Goal: Contribute content: Add original content to the website for others to see

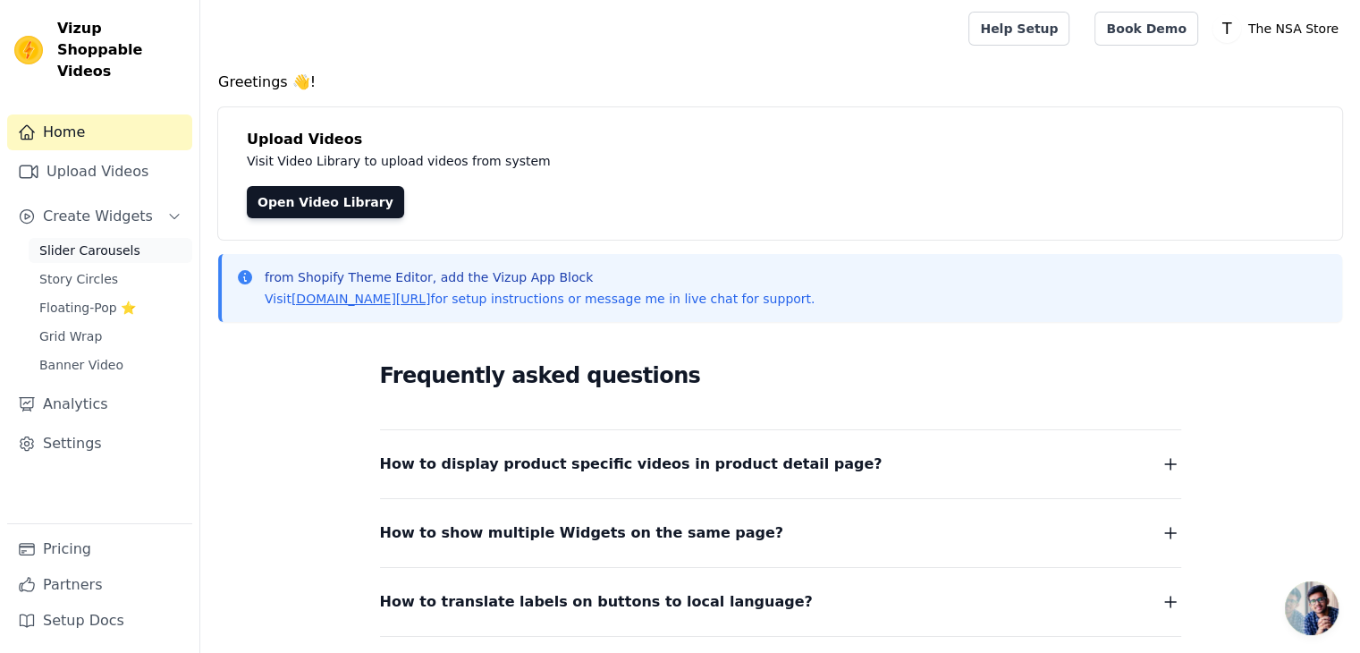
click at [143, 238] on link "Slider Carousels" at bounding box center [111, 250] width 164 height 25
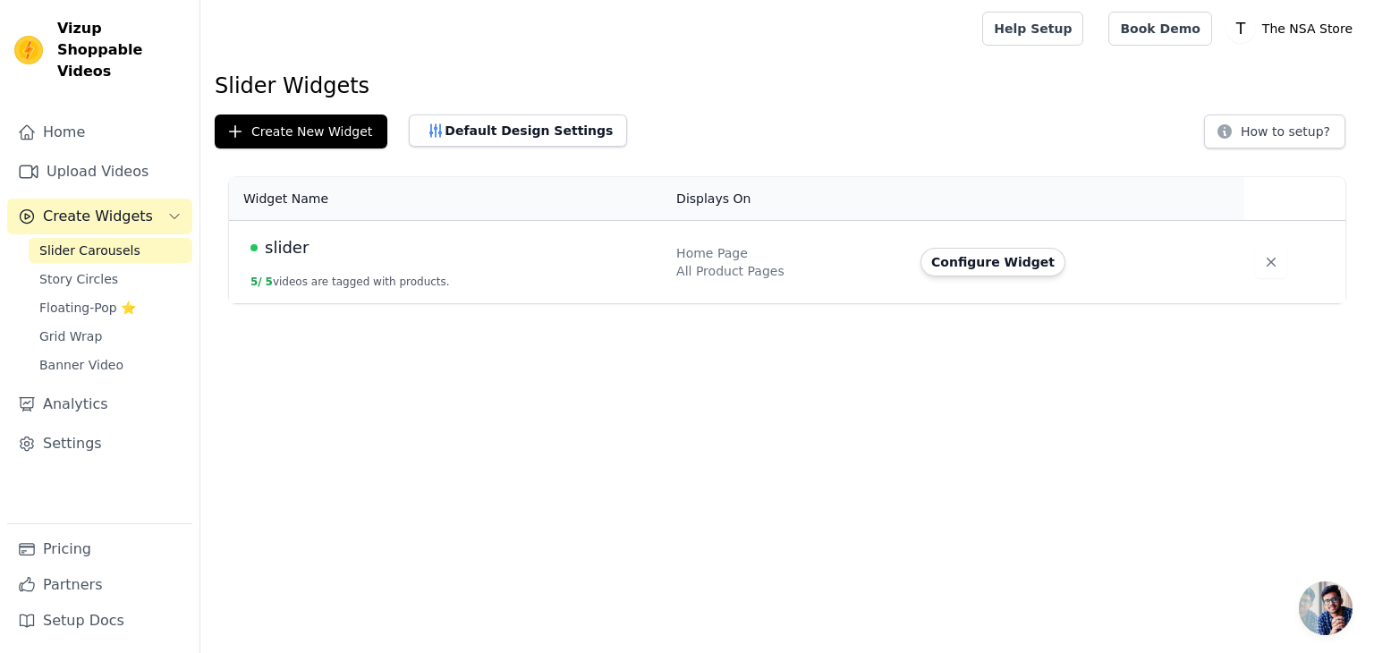
click at [290, 276] on button "5 / 5 videos are tagged with products." at bounding box center [349, 282] width 199 height 14
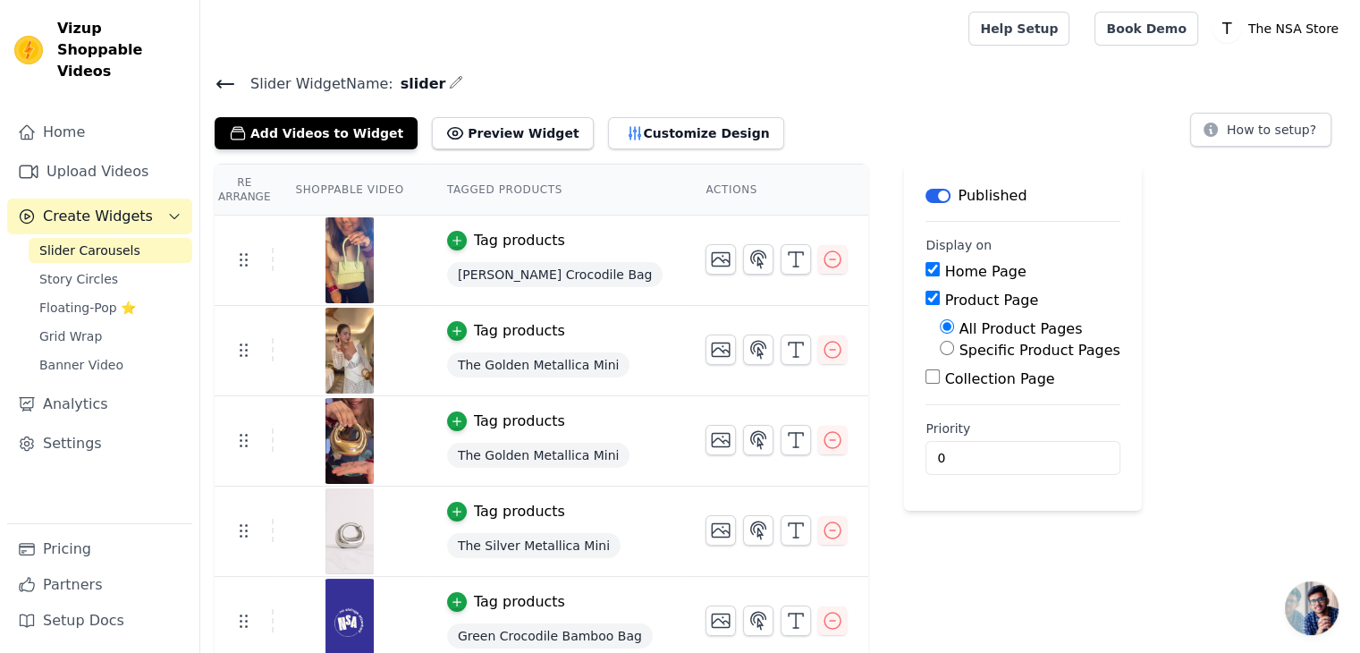
scroll to position [12, 0]
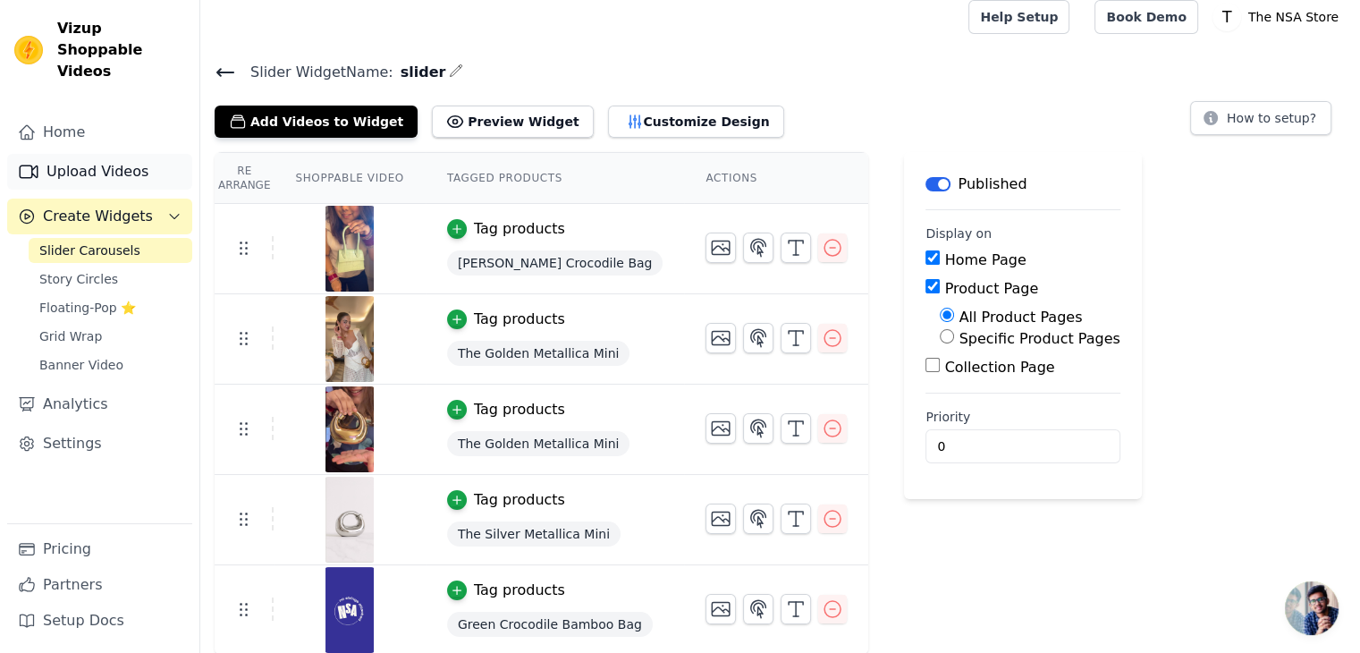
click at [88, 158] on link "Upload Videos" at bounding box center [99, 172] width 185 height 36
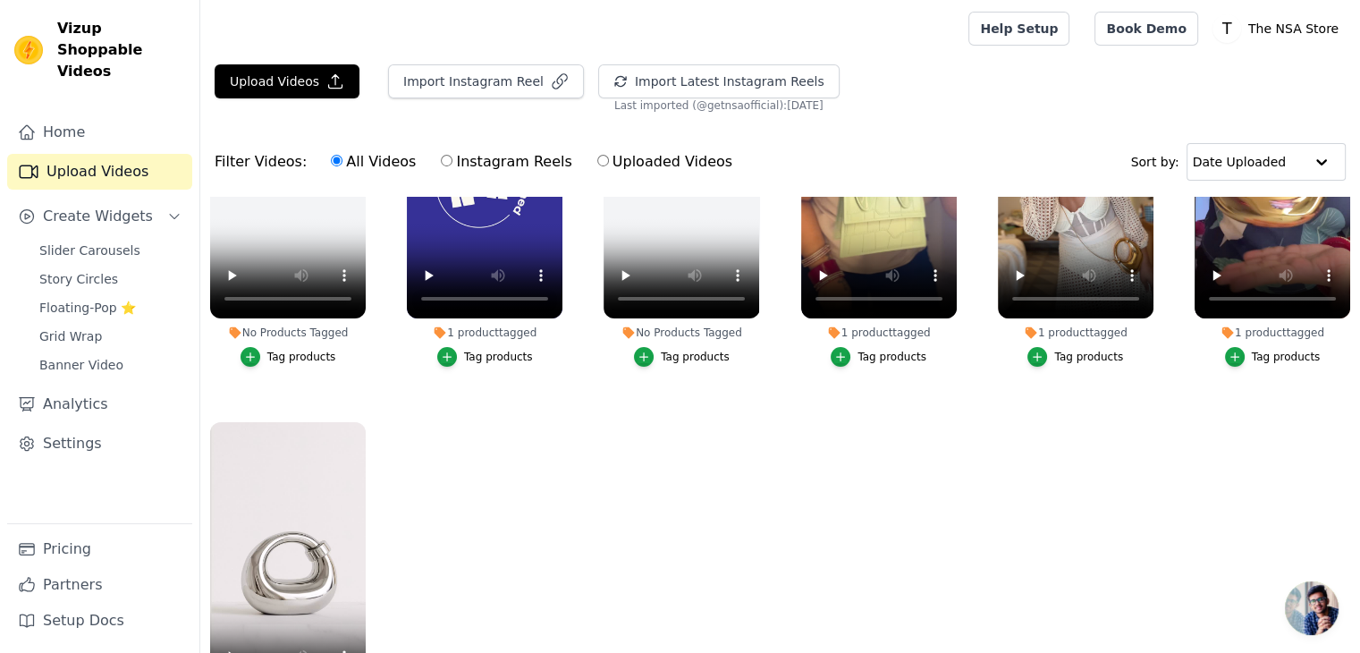
scroll to position [182, 0]
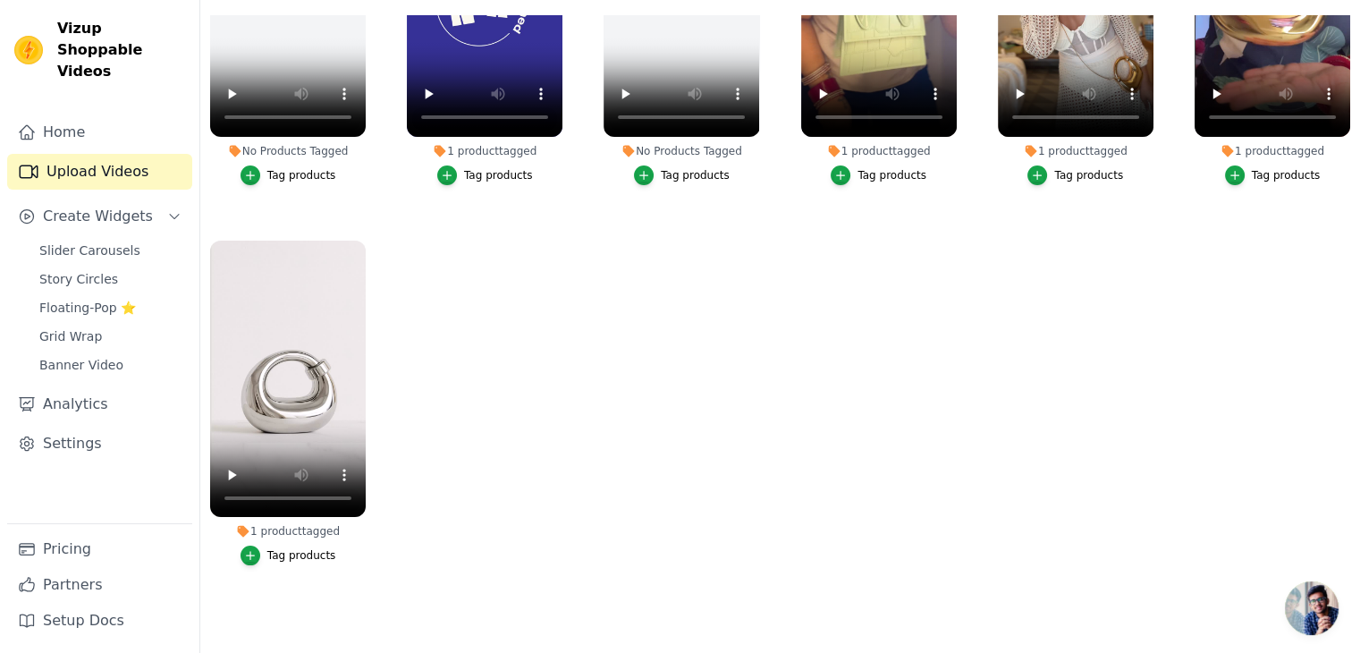
click at [478, 168] on div "Tag products" at bounding box center [498, 175] width 69 height 14
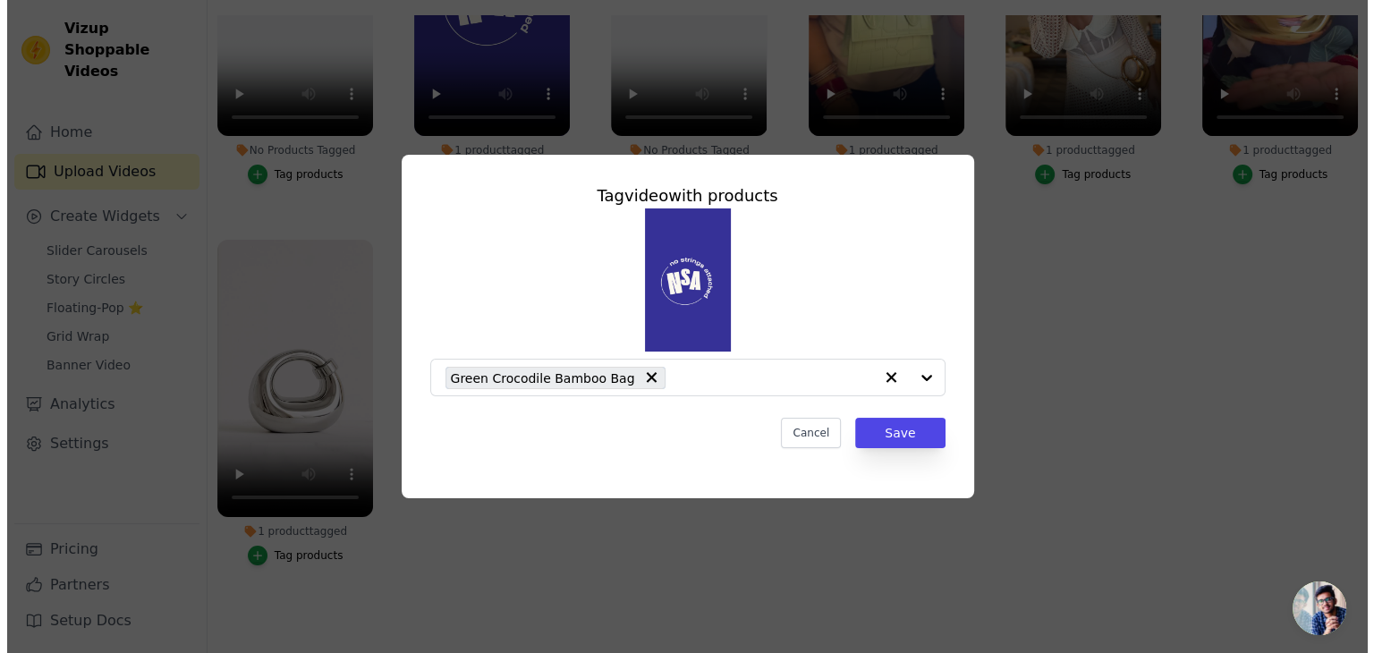
scroll to position [0, 0]
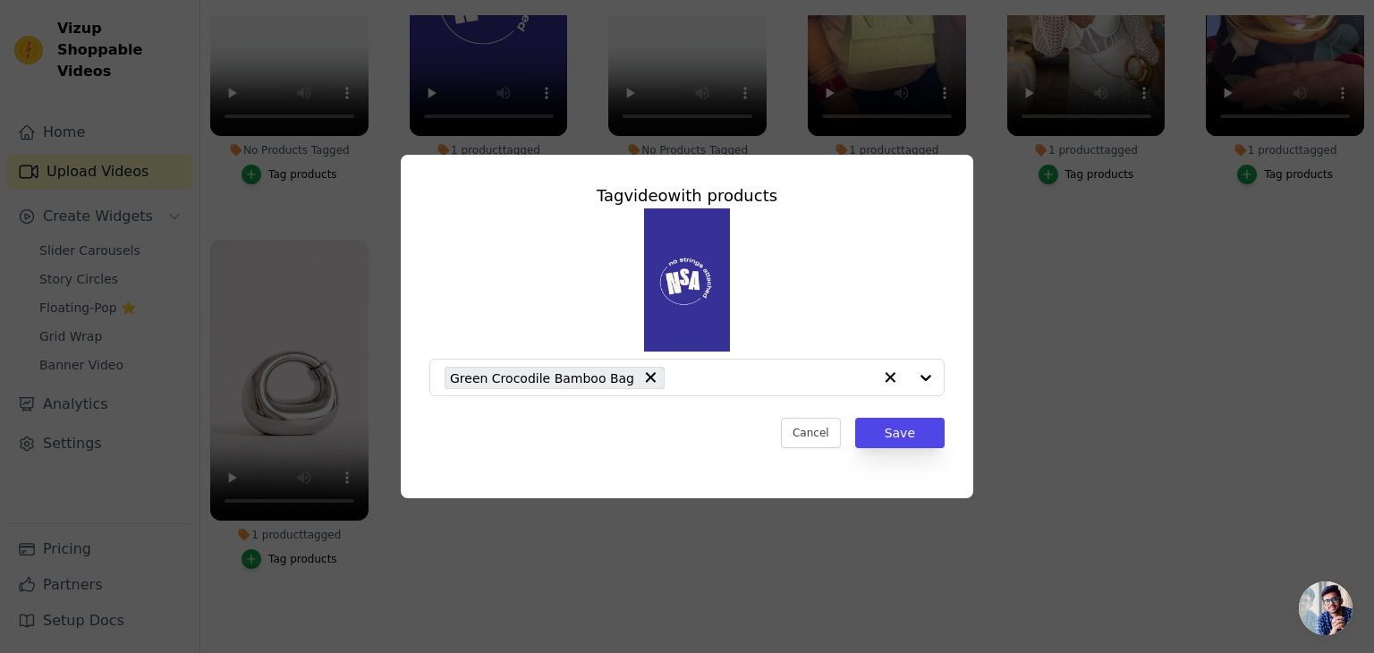
click at [1105, 264] on div "Tag video with products Green Crocodile Bamboo Bag Cancel Save" at bounding box center [687, 326] width 1316 height 401
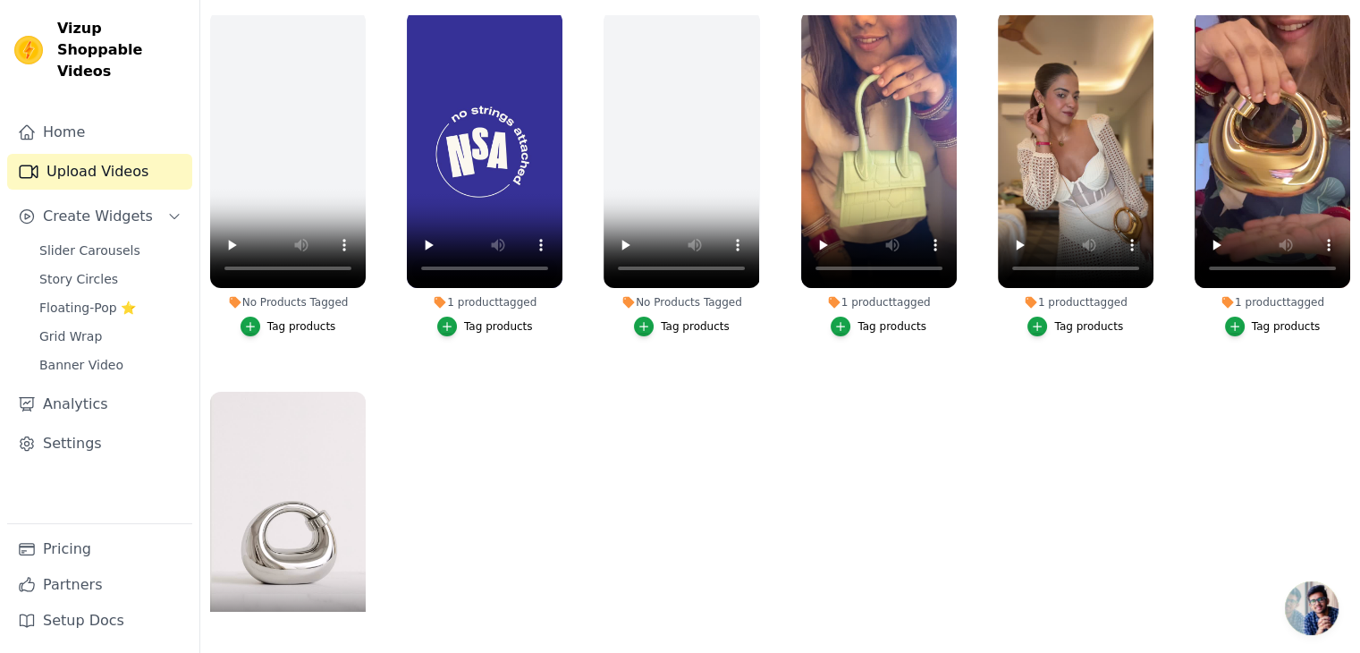
scroll to position [18, 0]
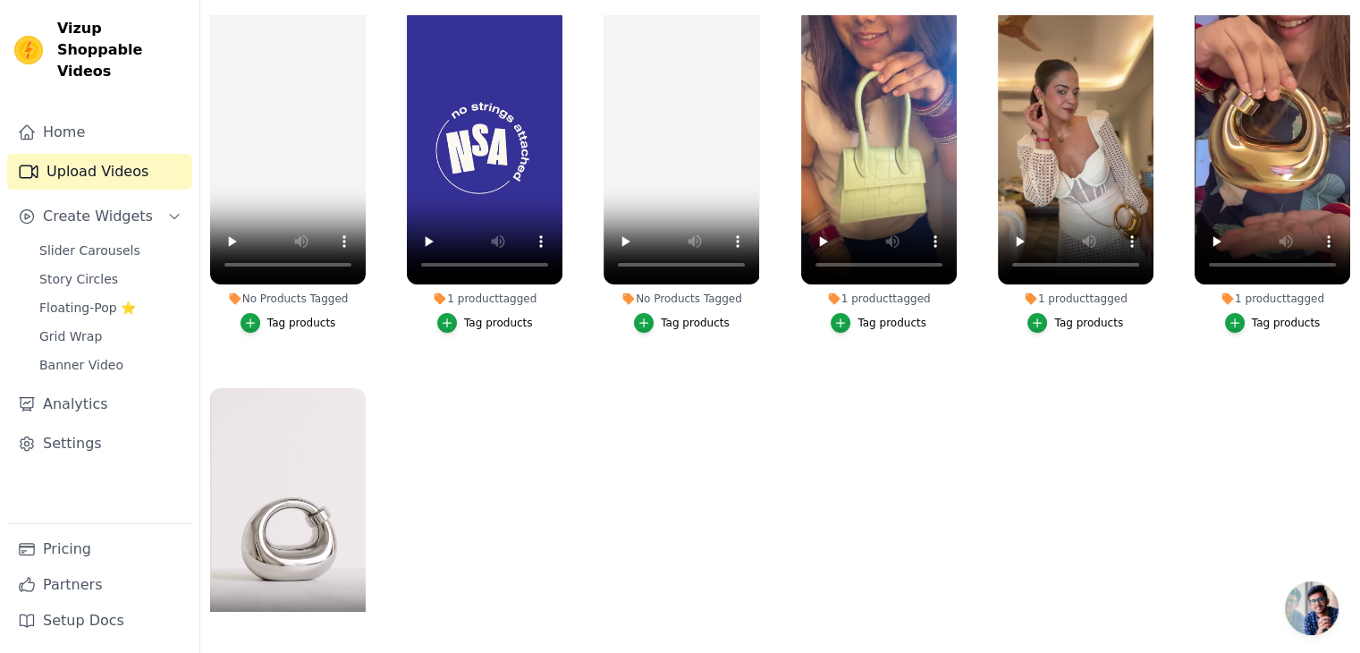
click at [876, 316] on div "Tag products" at bounding box center [892, 323] width 69 height 14
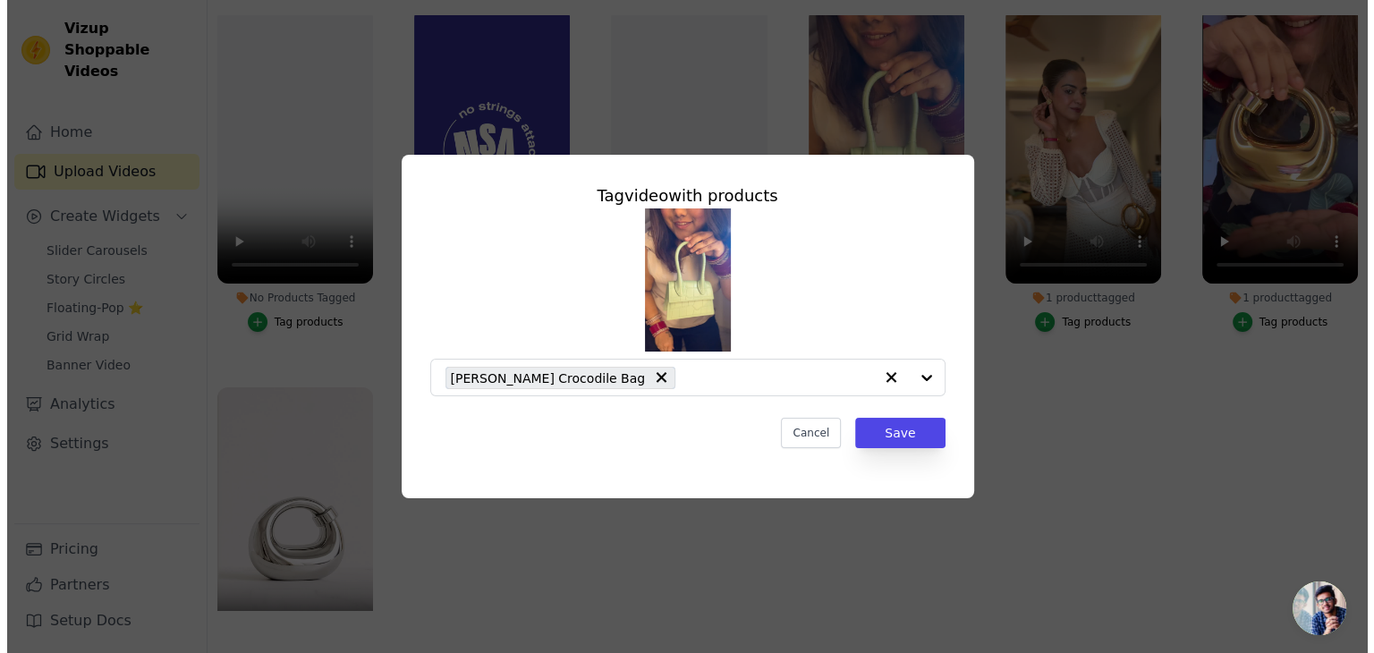
scroll to position [0, 0]
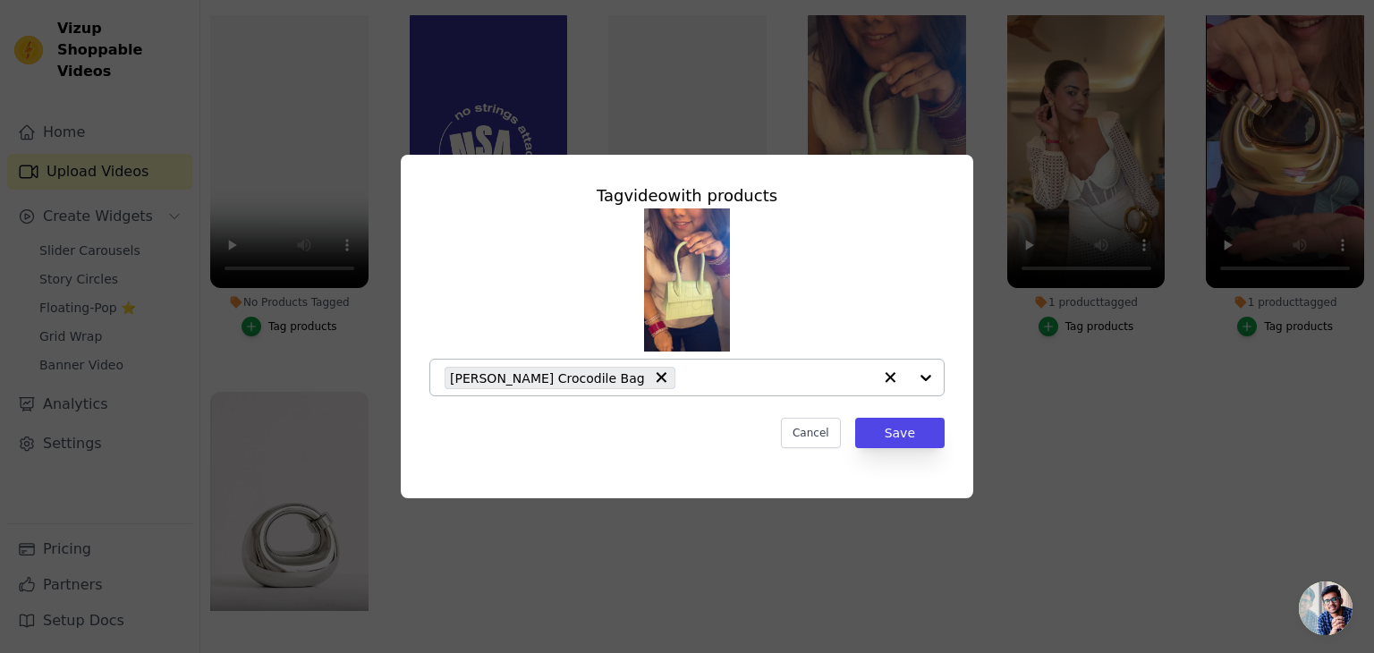
click at [750, 378] on input "1 product tagged Tag video with products [PERSON_NAME] Crocodile Bag Cancel Sav…" at bounding box center [778, 377] width 188 height 17
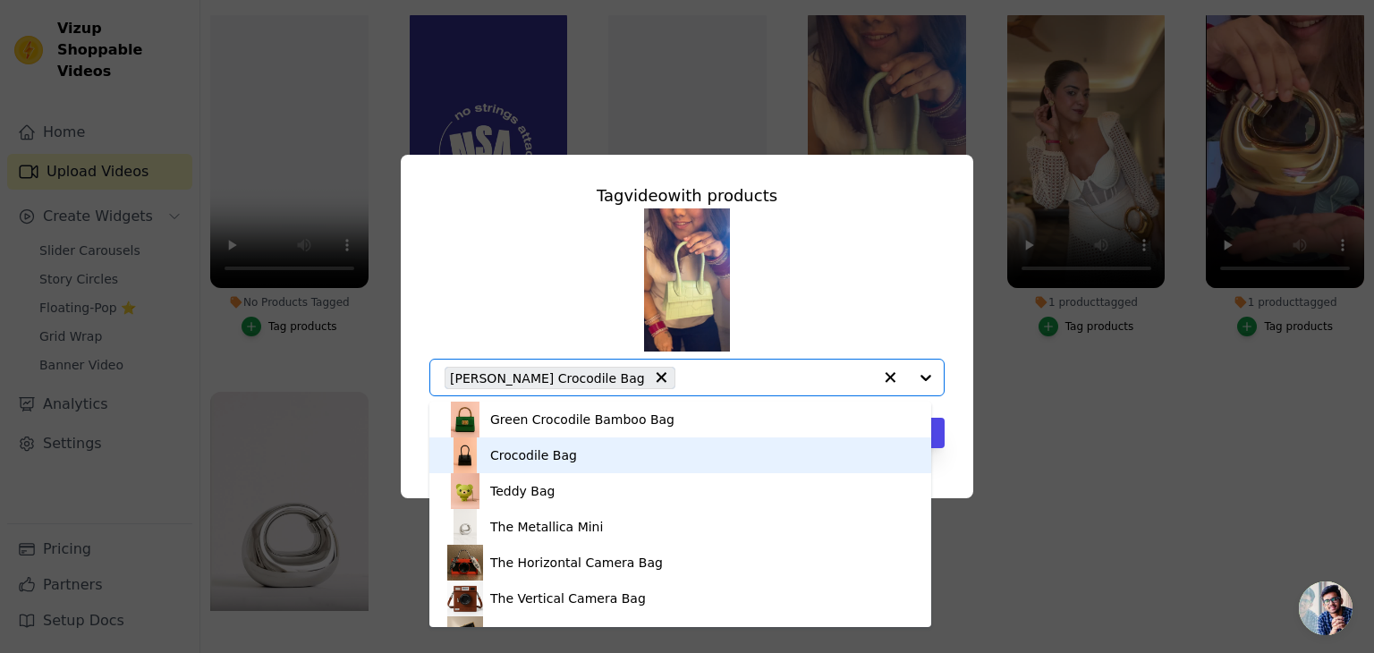
click at [637, 450] on div "Crocodile Bag" at bounding box center [680, 455] width 466 height 36
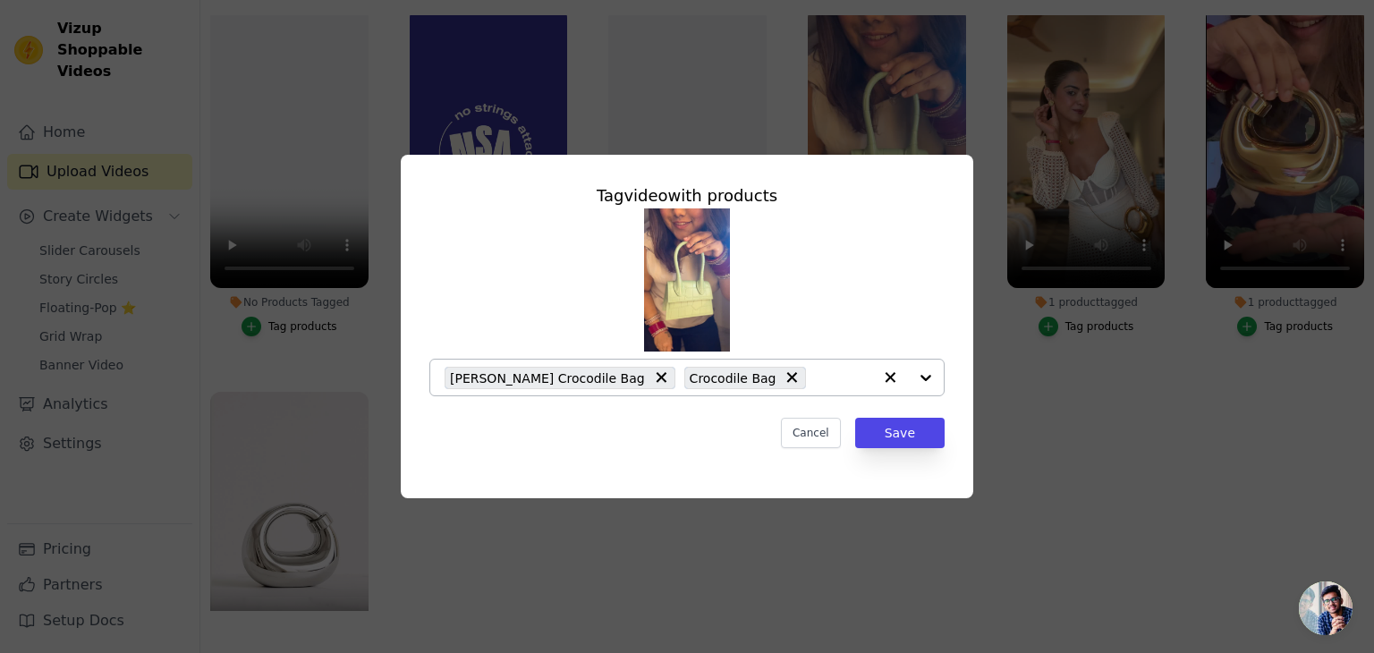
click at [652, 373] on icon at bounding box center [661, 377] width 18 height 18
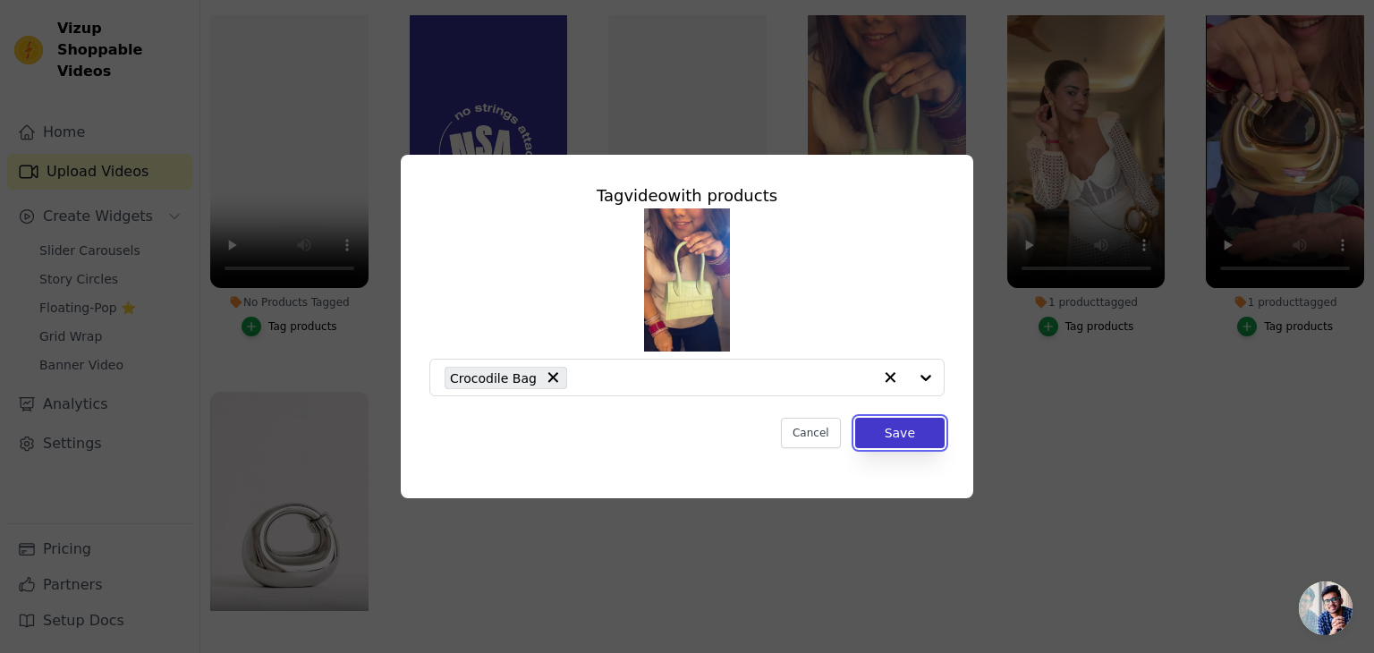
click at [900, 437] on button "Save" at bounding box center [899, 433] width 89 height 30
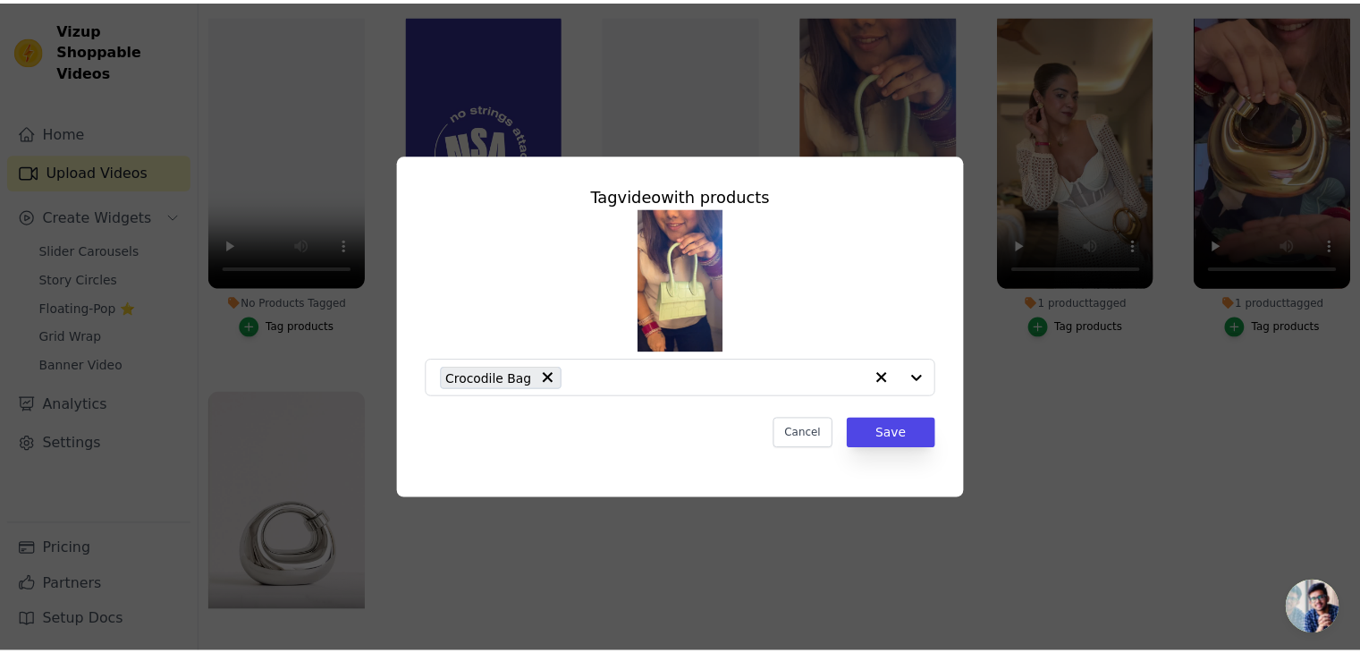
scroll to position [182, 0]
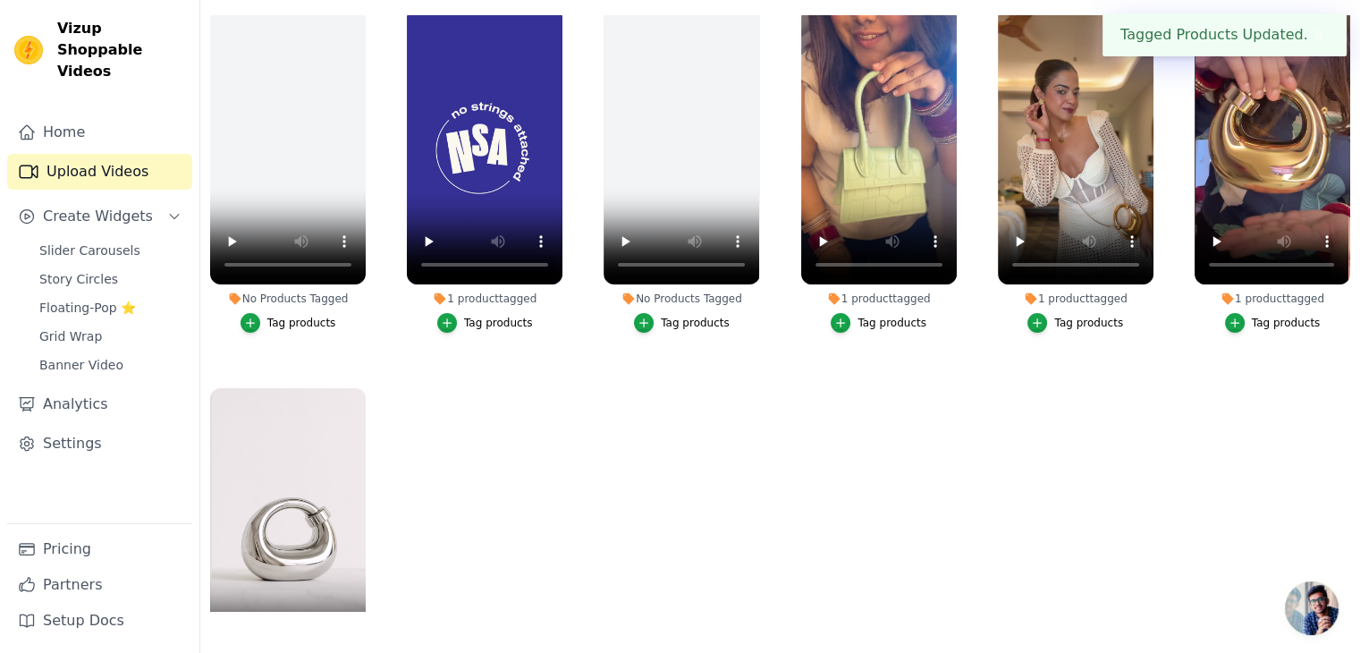
click at [1072, 324] on div "Tag products" at bounding box center [1088, 323] width 69 height 14
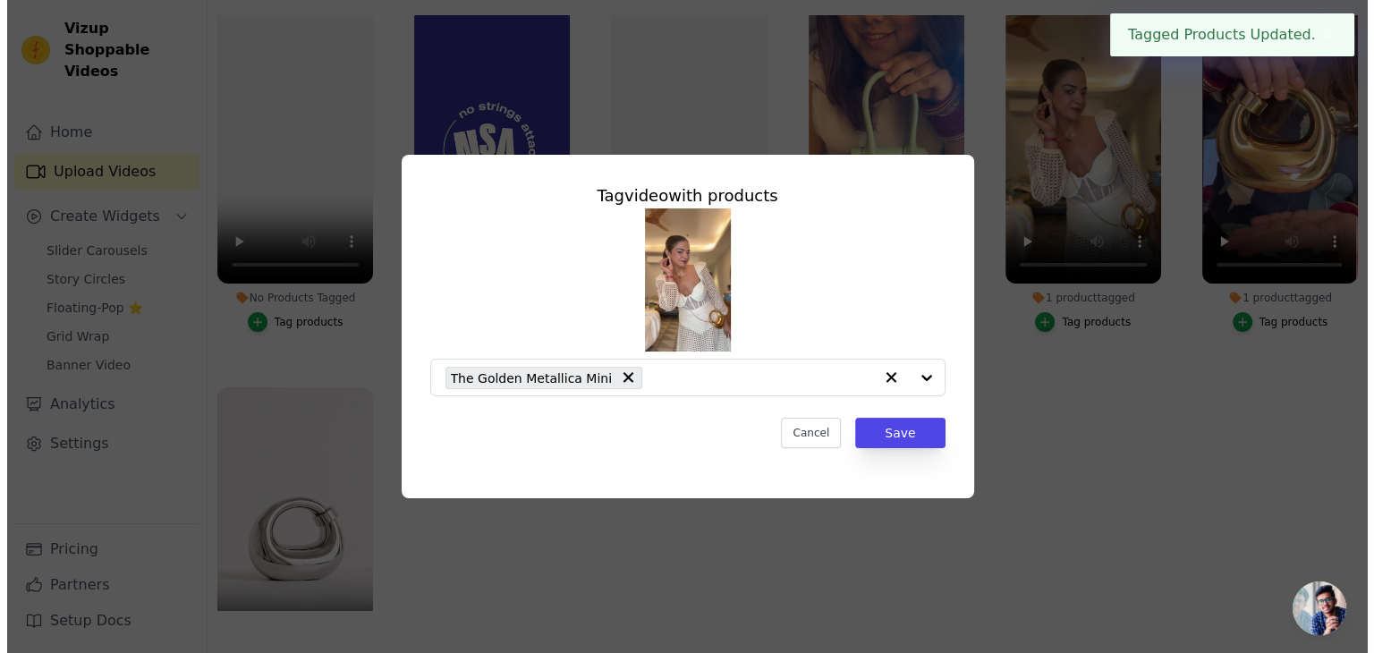
scroll to position [0, 0]
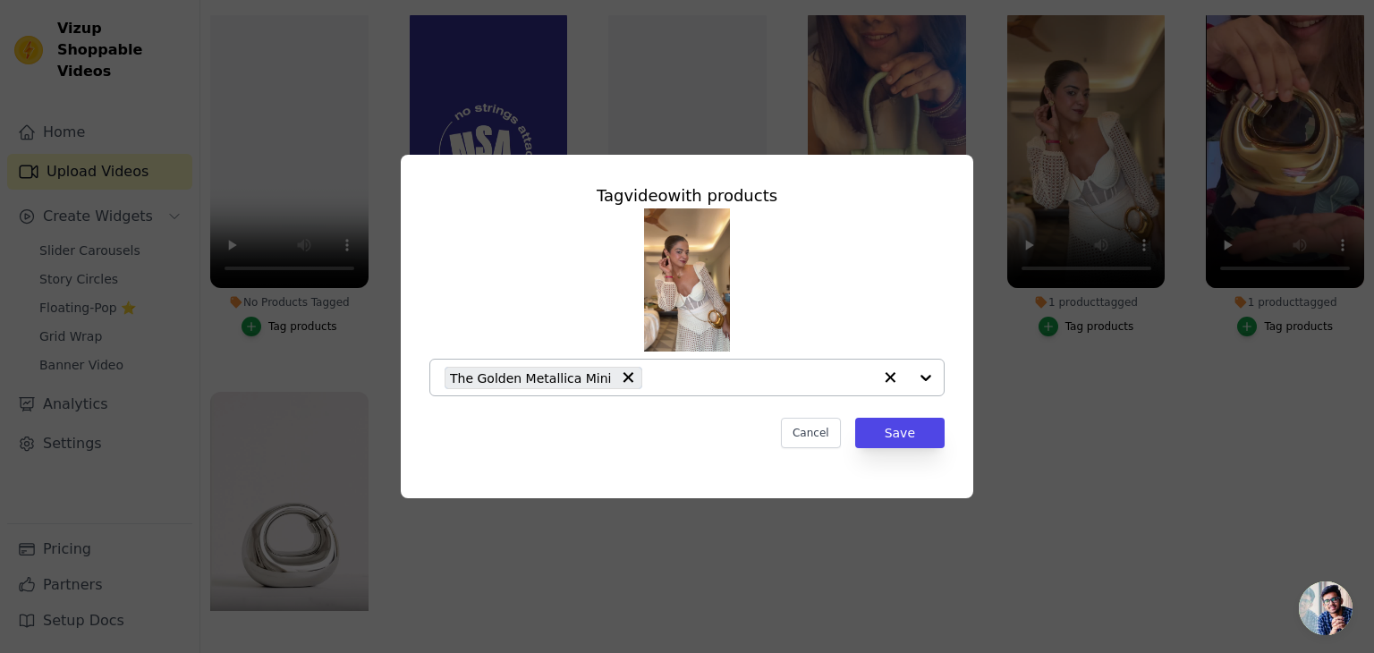
click at [666, 378] on input "1 product tagged Tag video with products The Golden Metallica Mini Cancel Save …" at bounding box center [761, 377] width 221 height 17
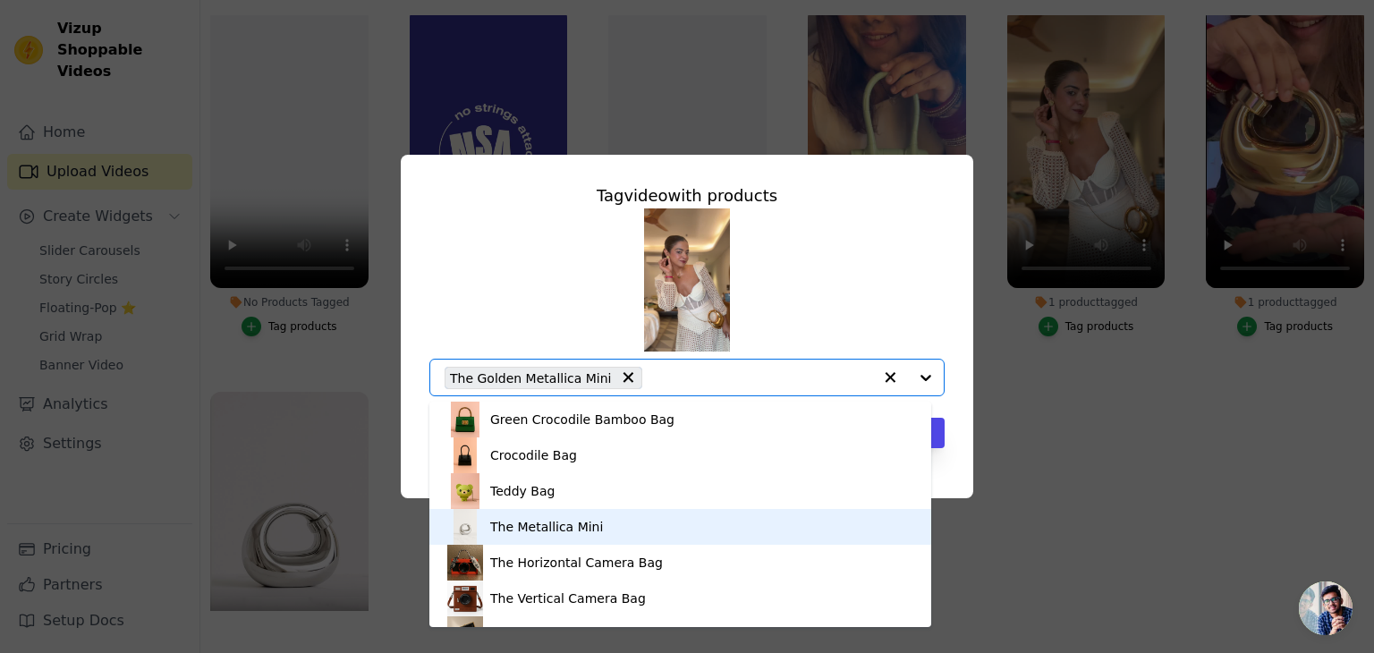
click at [591, 529] on div "The Metallica Mini" at bounding box center [680, 527] width 466 height 36
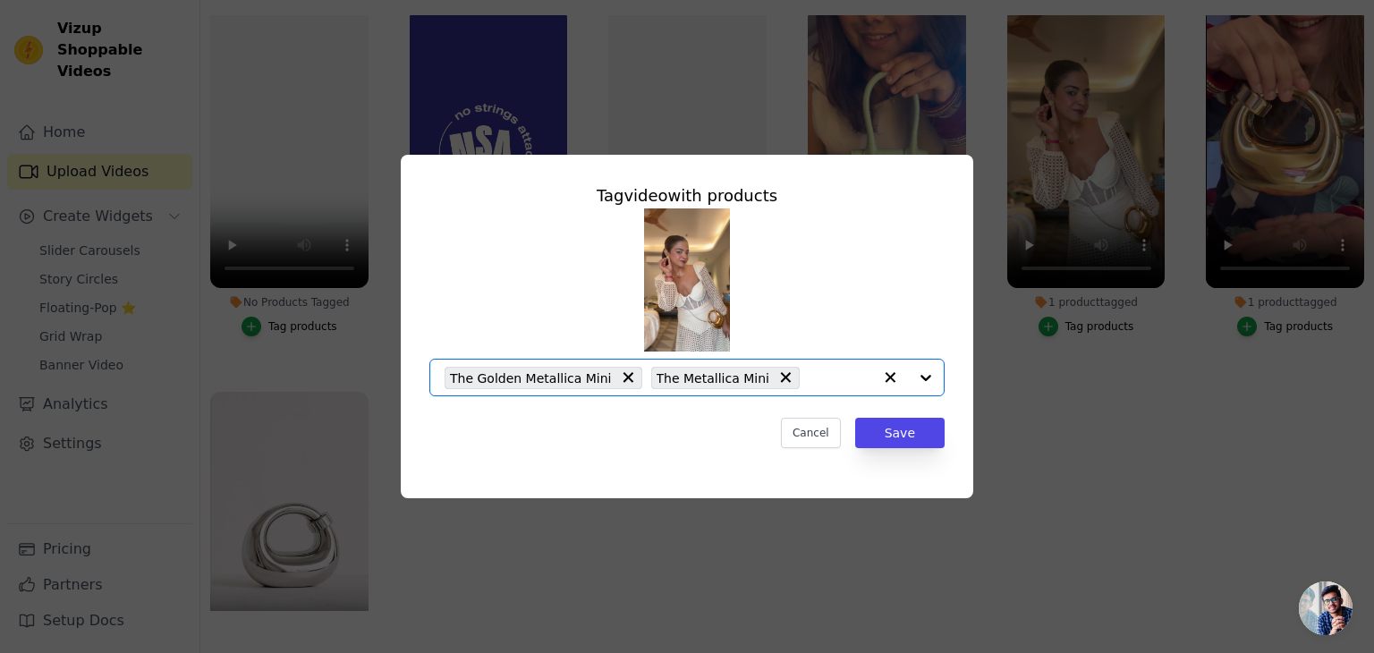
click at [619, 378] on icon at bounding box center [628, 377] width 18 height 18
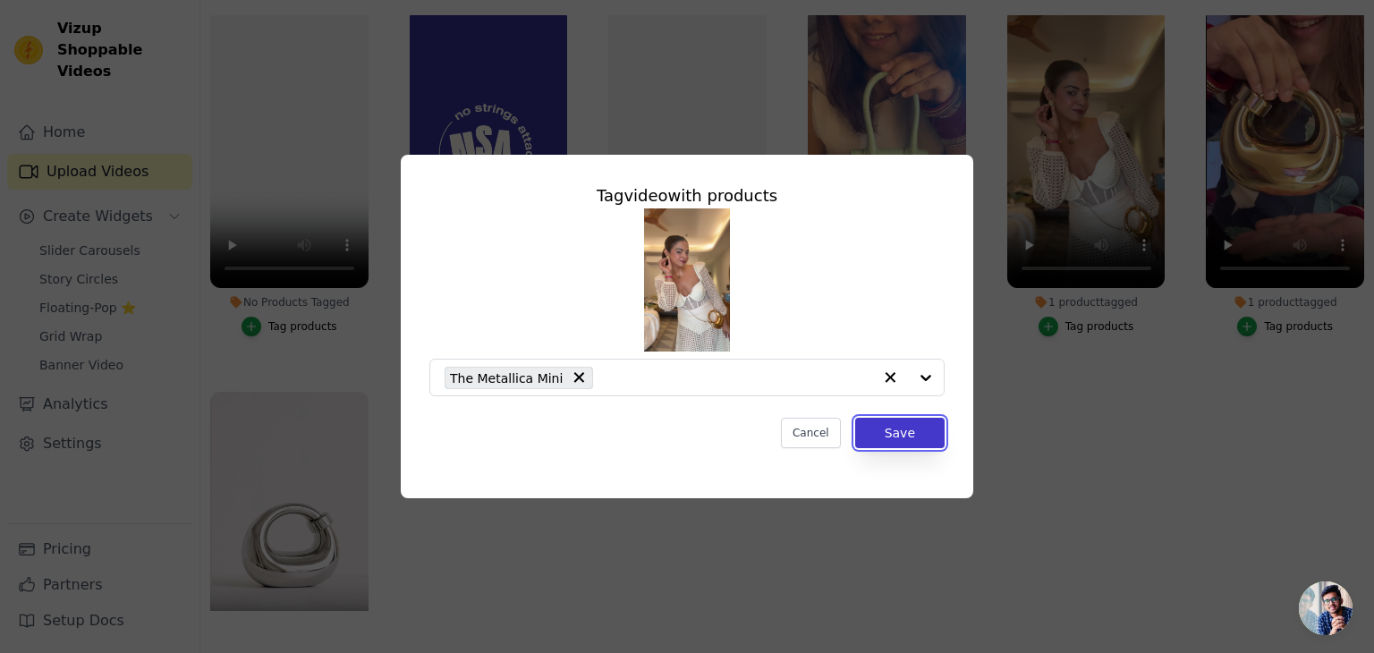
click at [895, 430] on button "Save" at bounding box center [899, 433] width 89 height 30
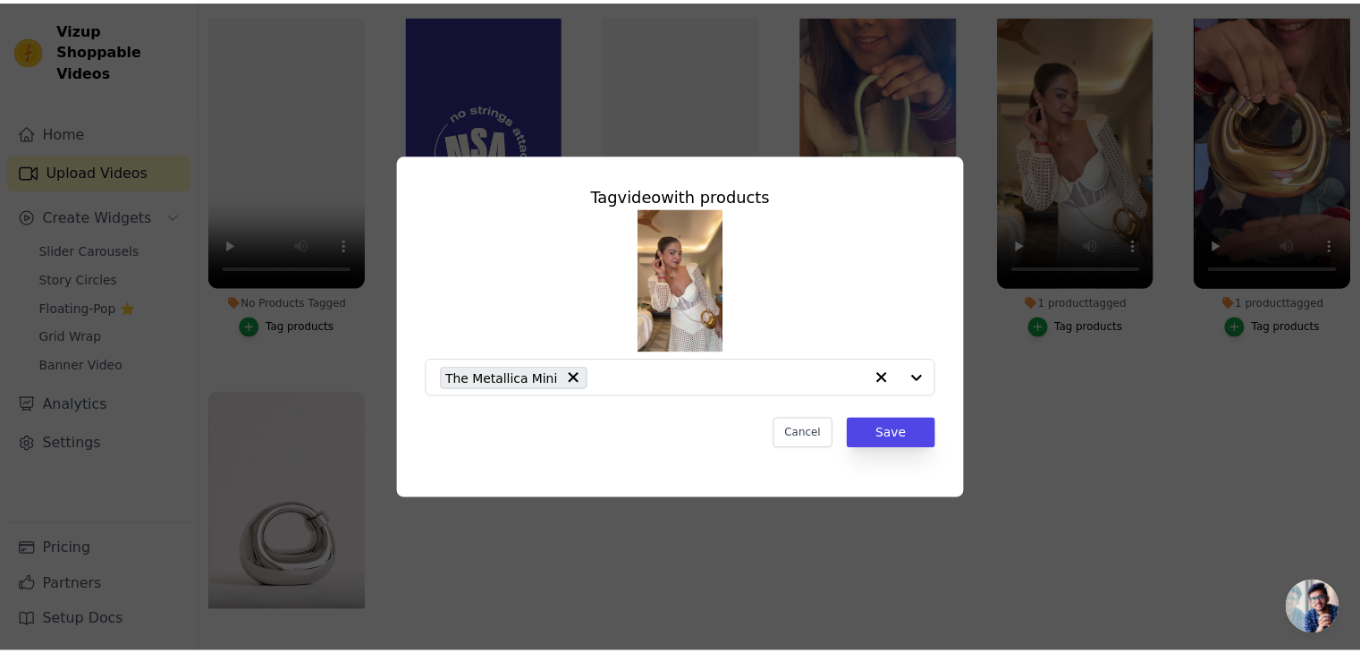
scroll to position [182, 0]
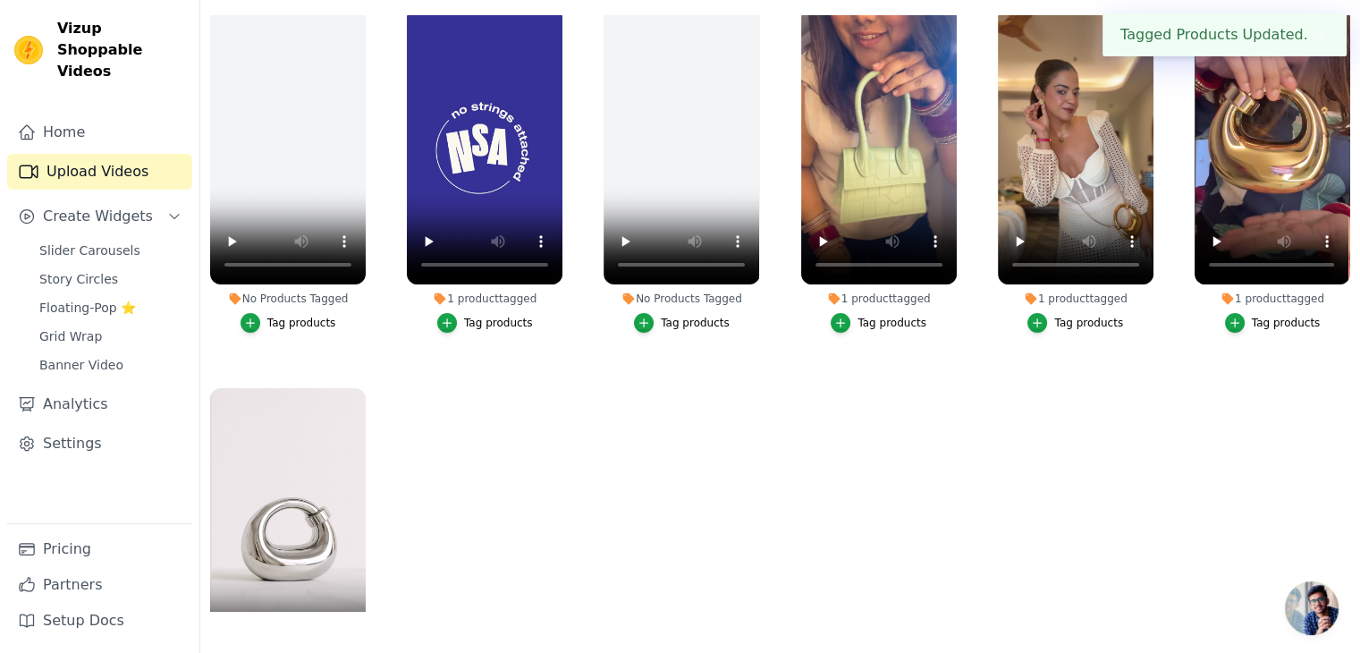
click at [1264, 316] on div "Tag products" at bounding box center [1286, 323] width 69 height 14
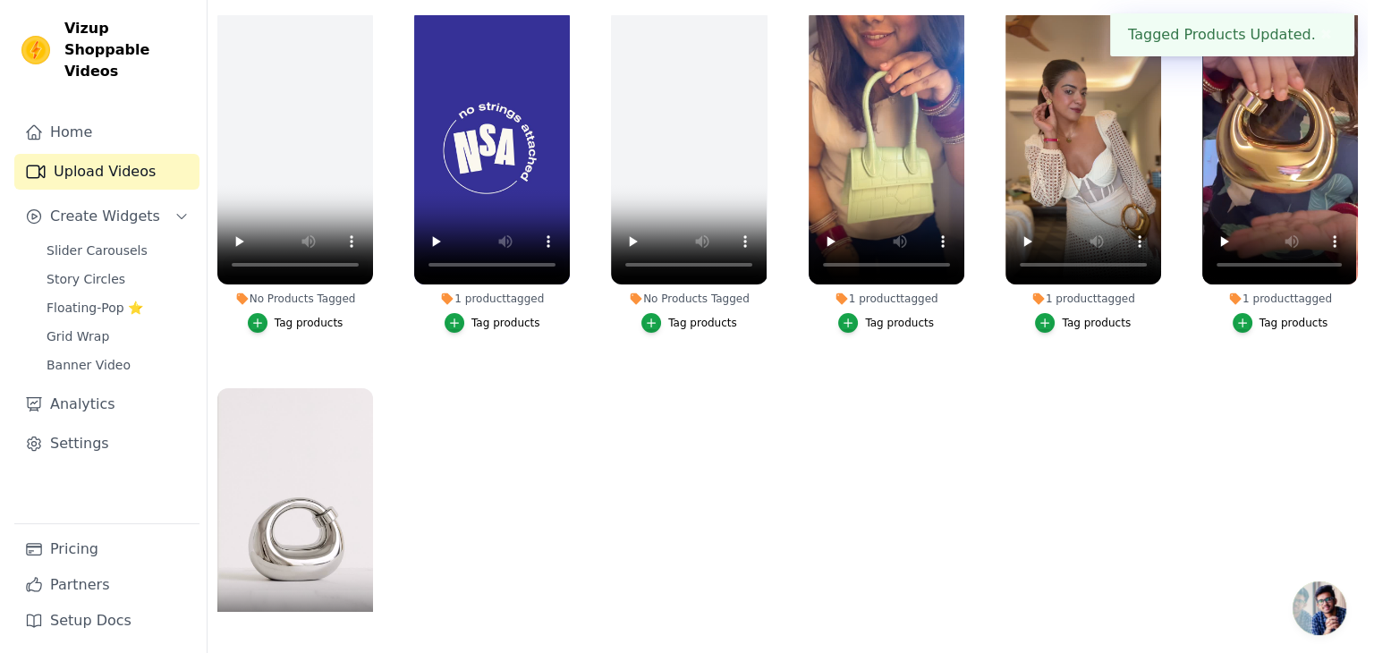
scroll to position [0, 0]
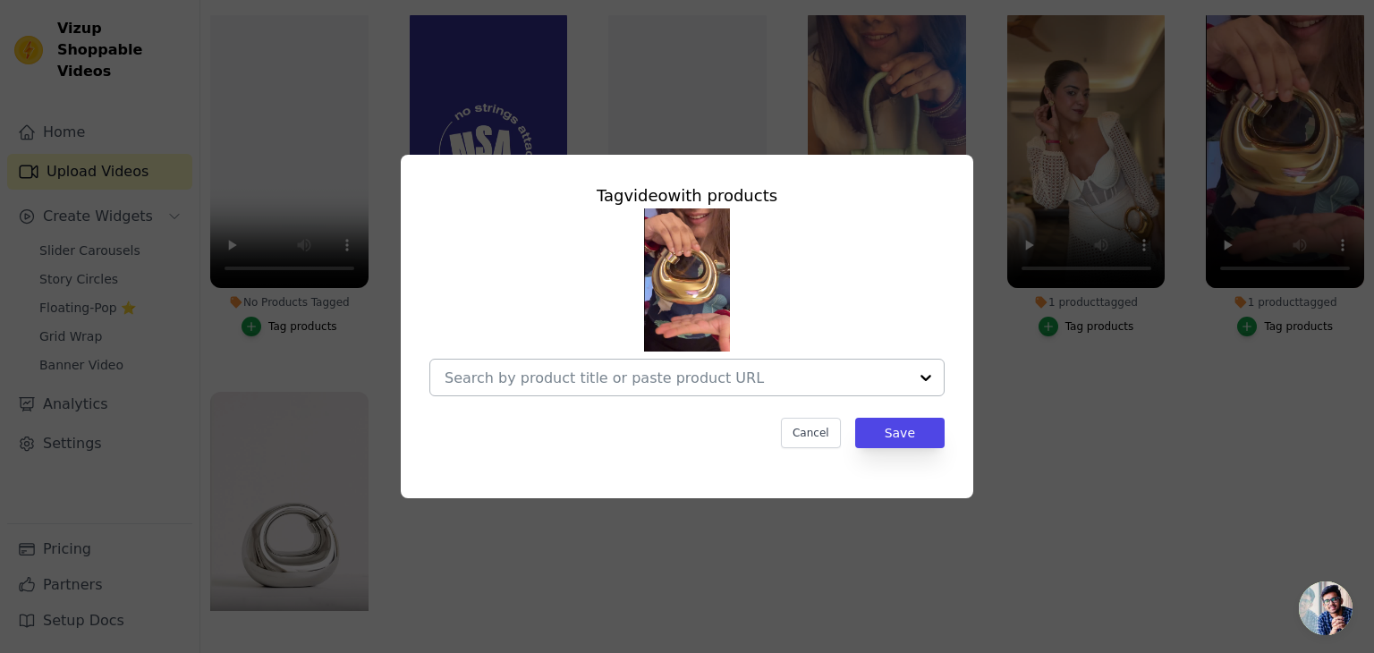
click at [604, 379] on input "1 product tagged Tag video with products Cancel Save Tag products" at bounding box center [675, 377] width 463 height 17
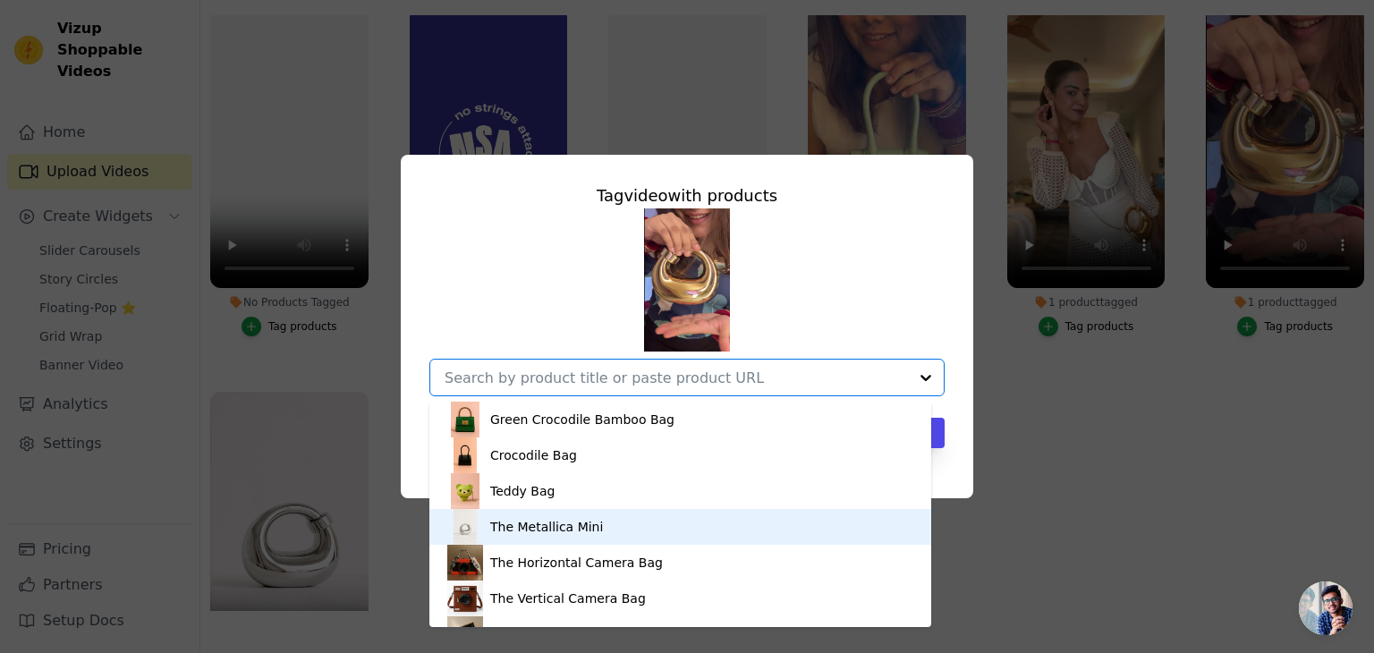
click at [553, 529] on div "The Metallica Mini" at bounding box center [546, 527] width 113 height 18
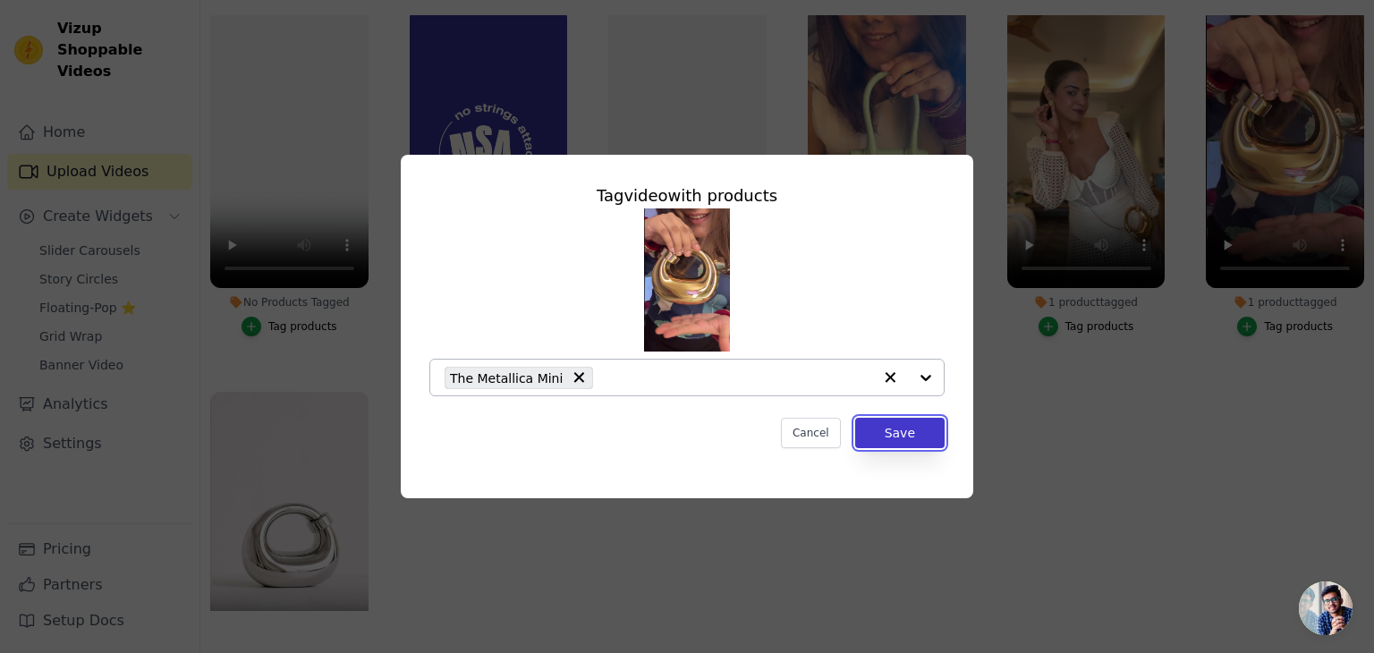
click at [932, 431] on button "Save" at bounding box center [899, 433] width 89 height 30
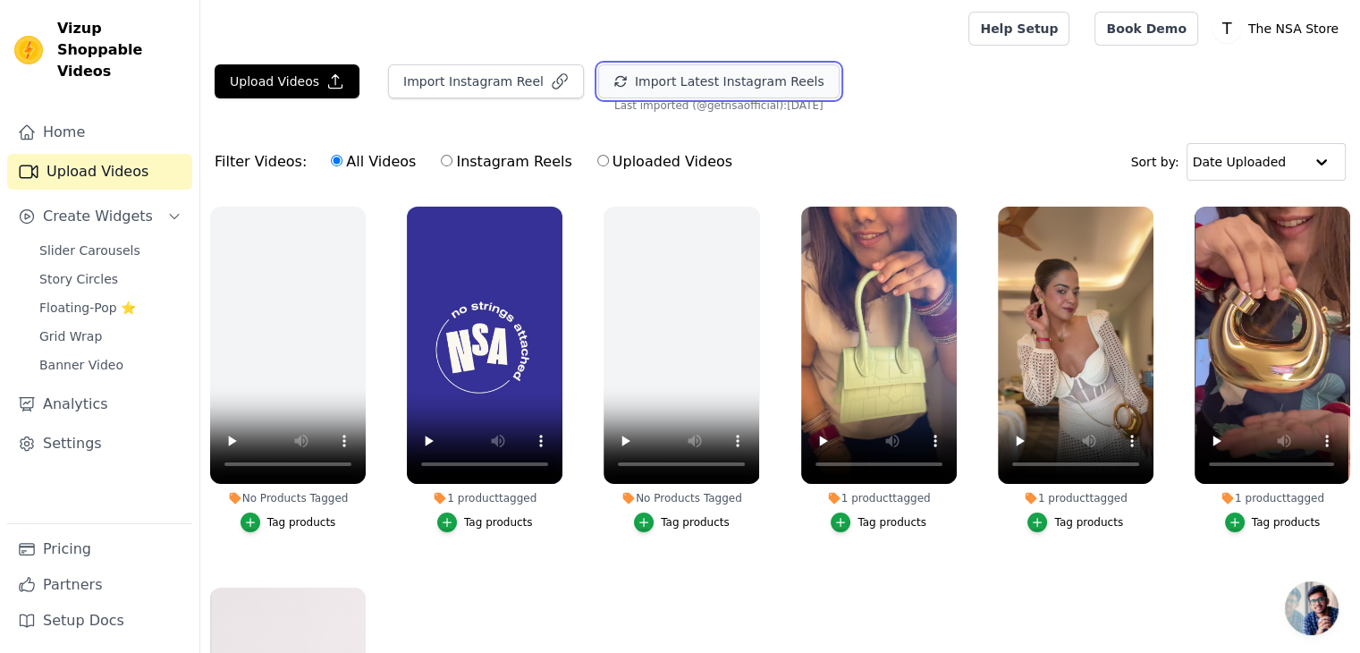
click at [675, 73] on button "Import Latest Instagram Reels" at bounding box center [718, 81] width 241 height 34
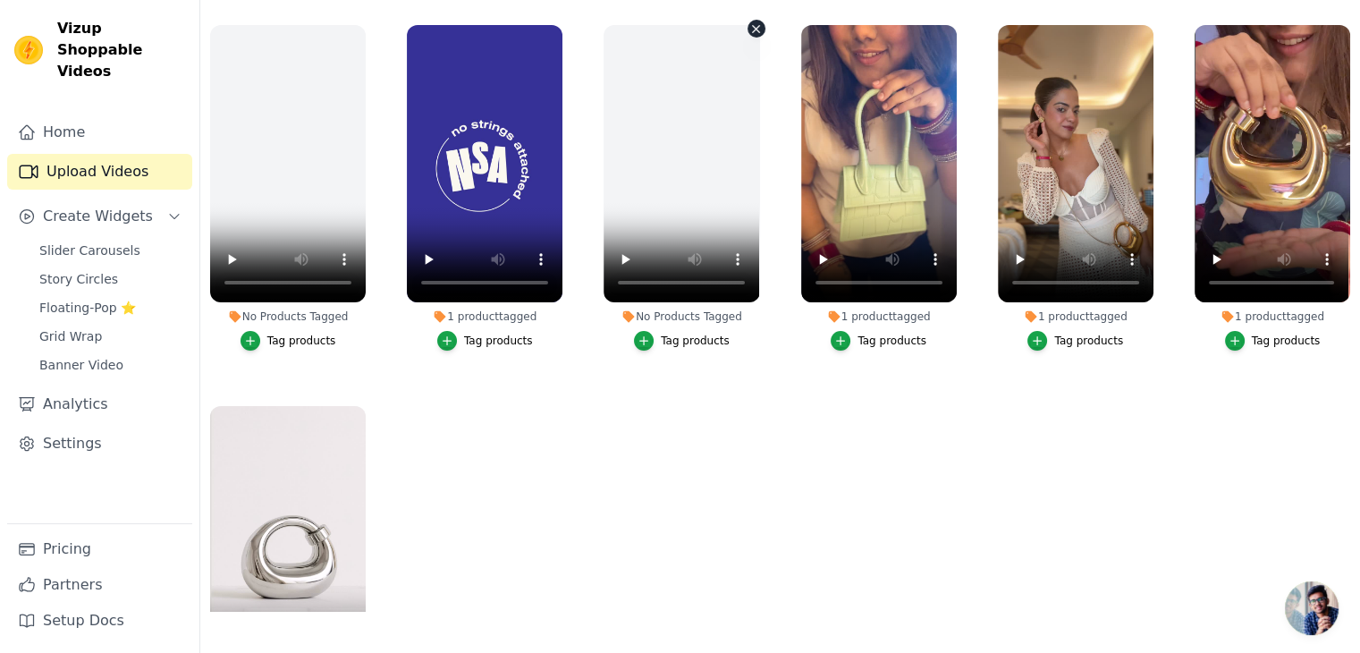
scroll to position [170, 0]
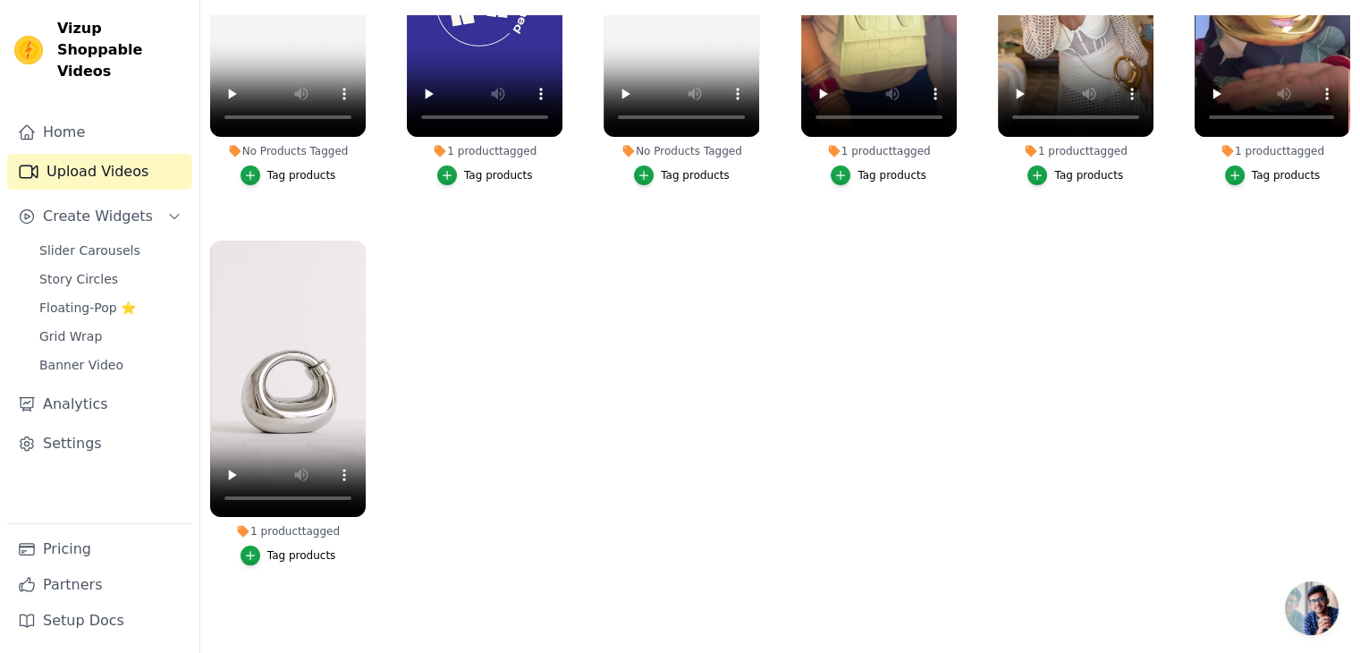
click at [279, 548] on div "Tag products" at bounding box center [301, 555] width 69 height 14
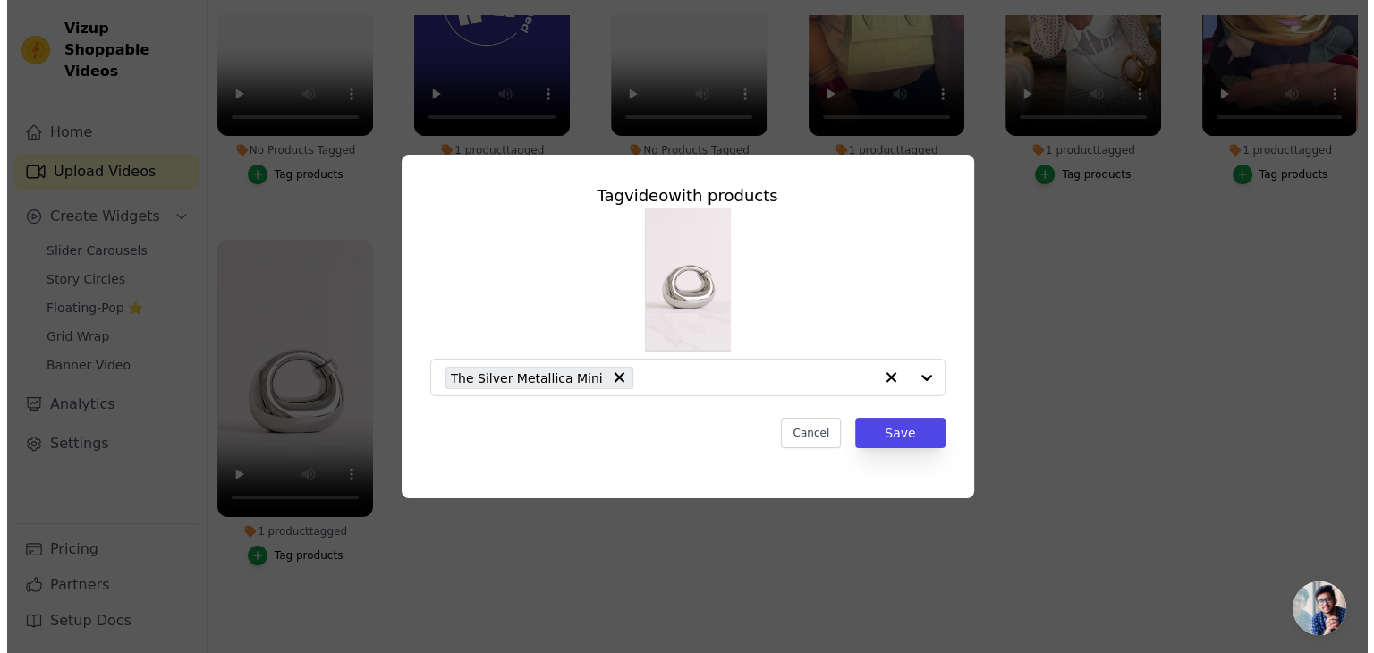
scroll to position [0, 0]
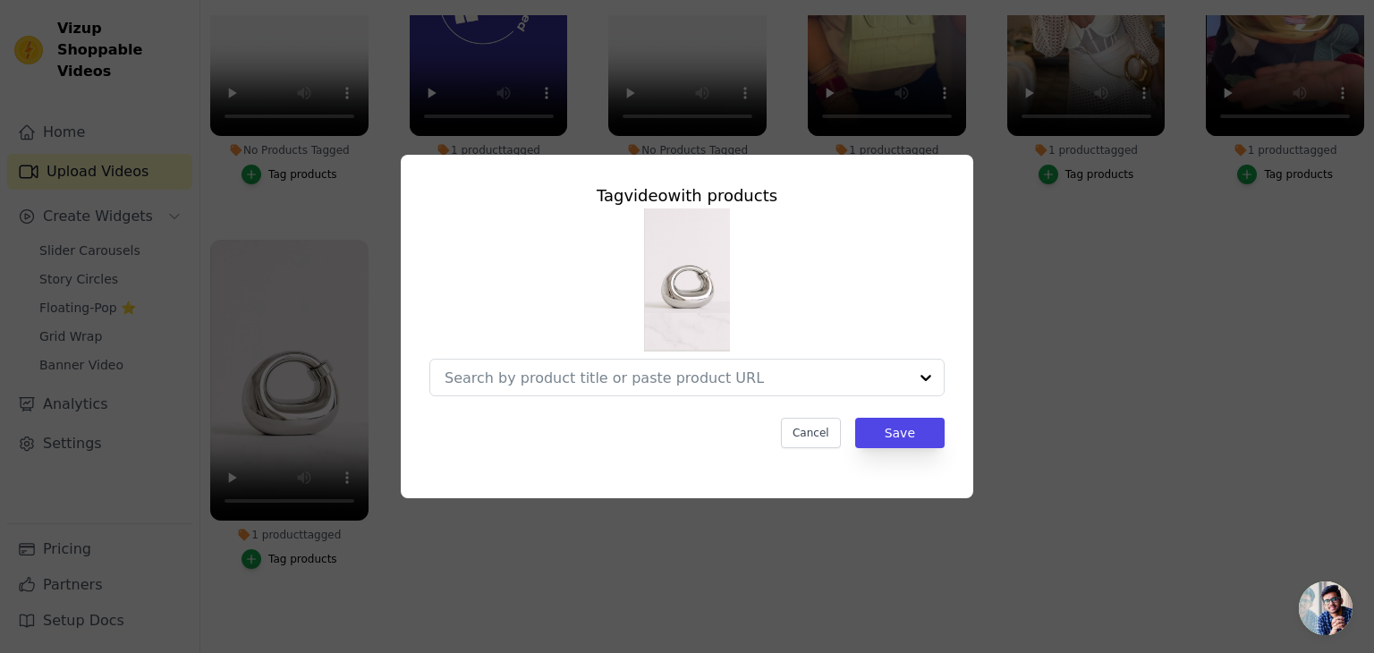
click at [606, 381] on input "1 product tagged Tag video with products Cancel Save Tag products" at bounding box center [675, 377] width 463 height 17
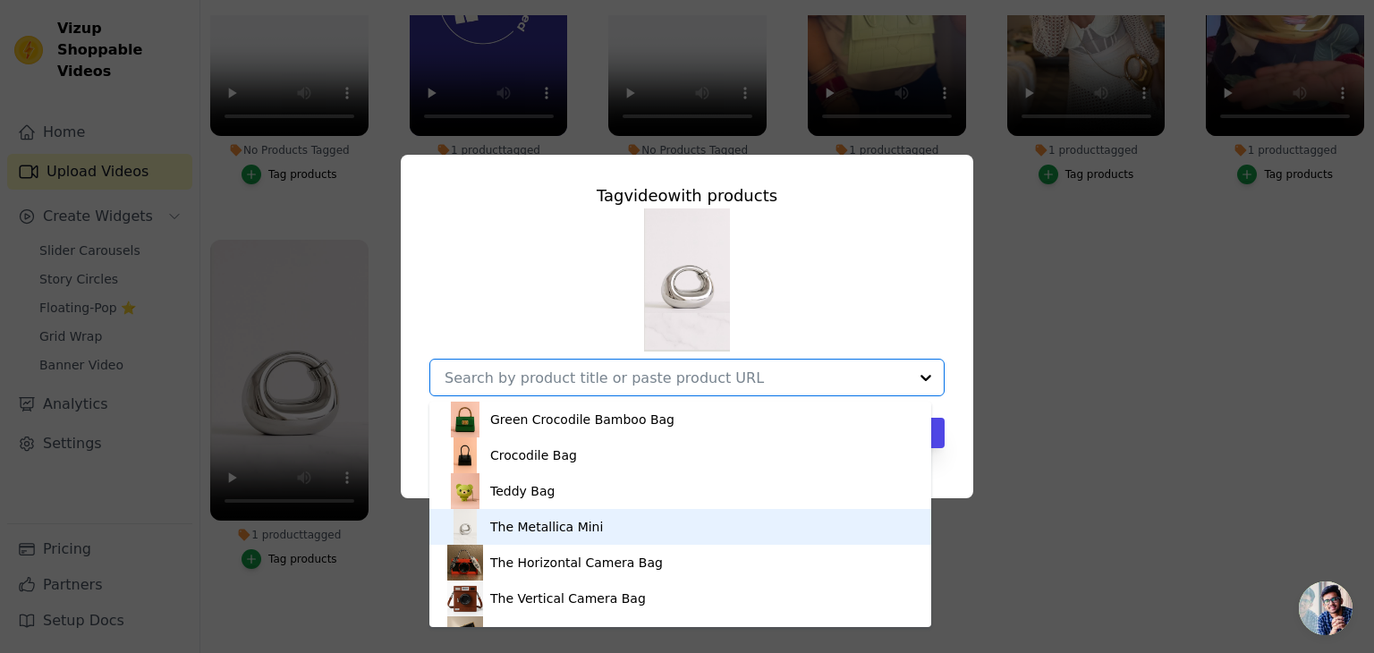
click at [564, 529] on div "The Metallica Mini" at bounding box center [546, 527] width 113 height 18
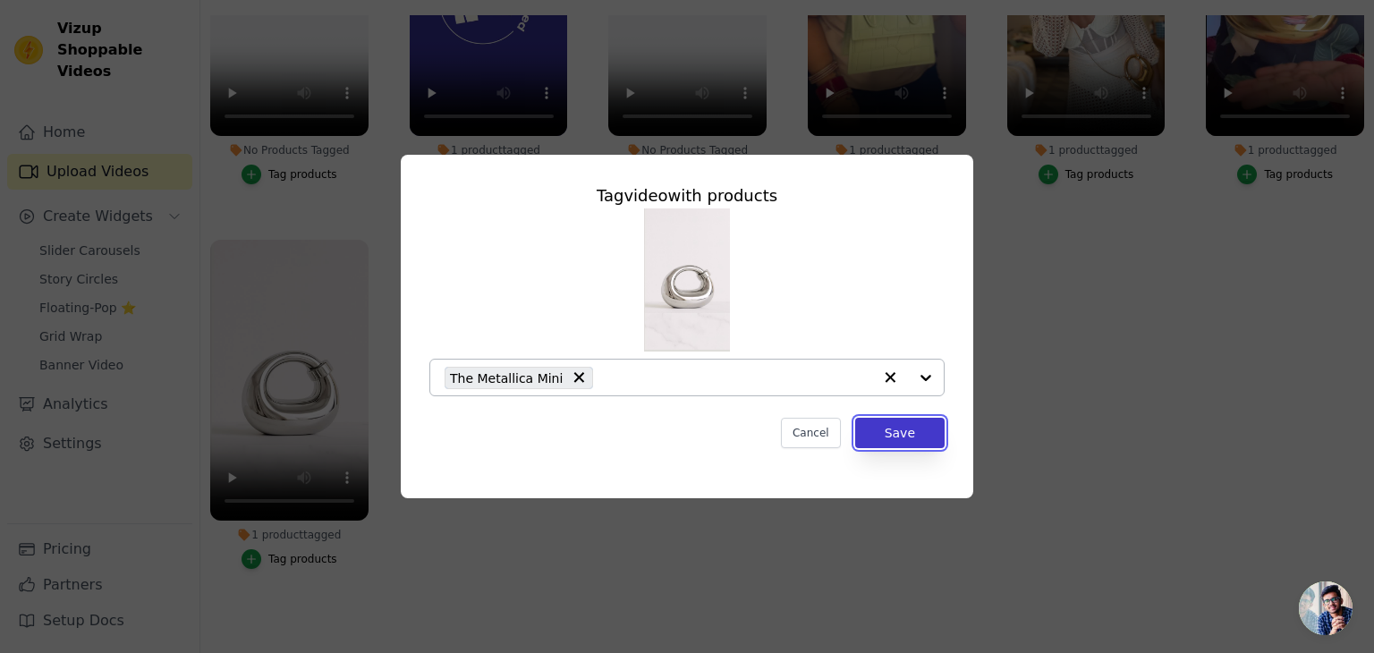
click at [884, 441] on button "Save" at bounding box center [899, 433] width 89 height 30
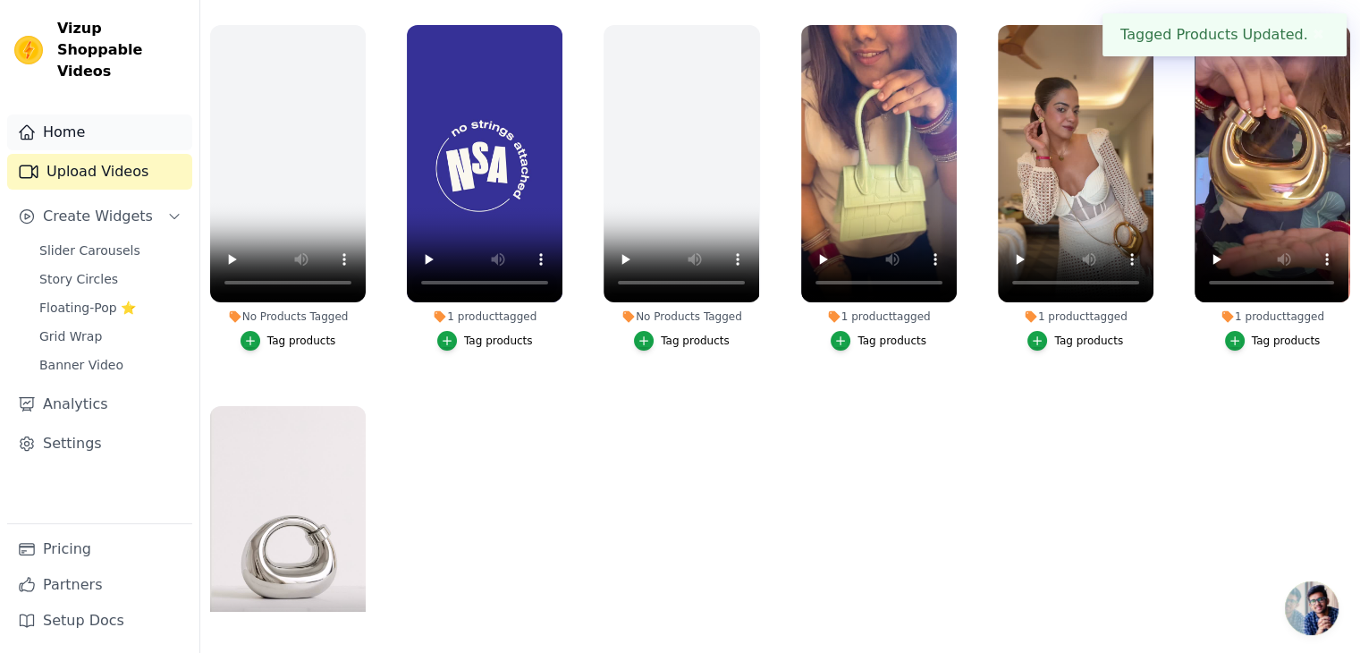
click at [63, 119] on link "Home" at bounding box center [99, 132] width 185 height 36
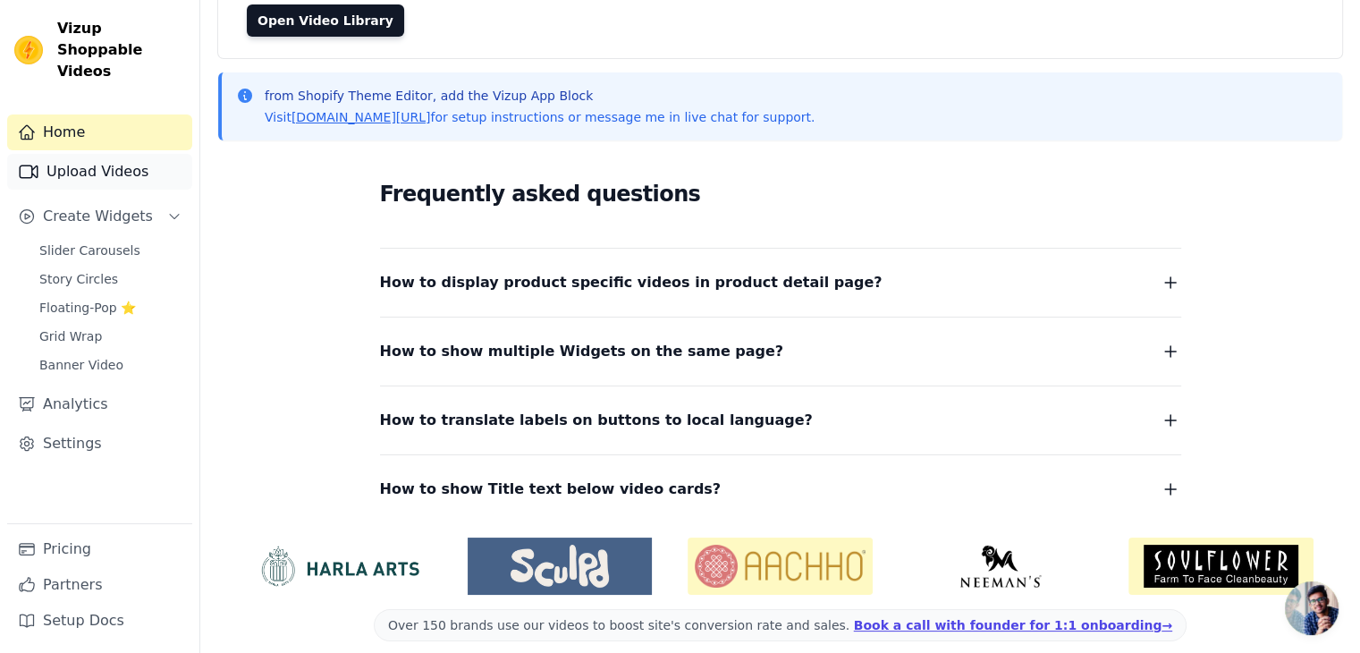
click at [93, 154] on link "Upload Videos" at bounding box center [99, 172] width 185 height 36
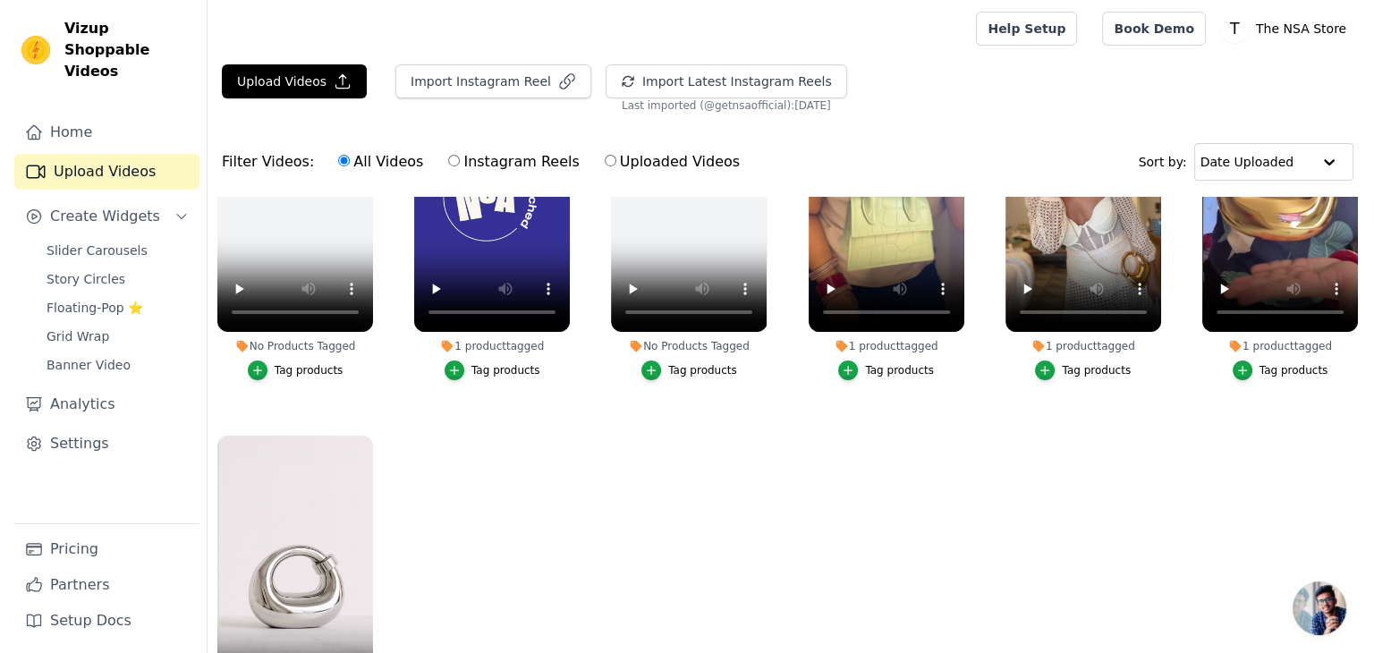
scroll to position [154, 0]
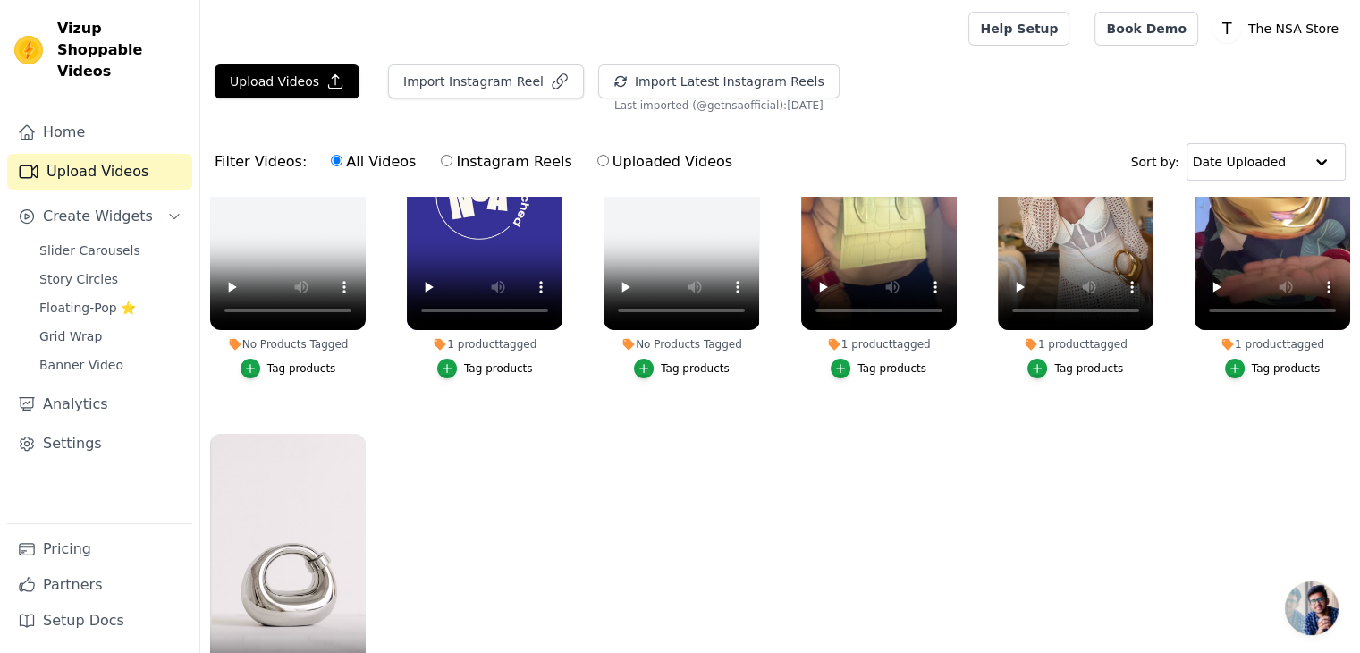
click at [498, 364] on div "Tag products" at bounding box center [498, 368] width 69 height 14
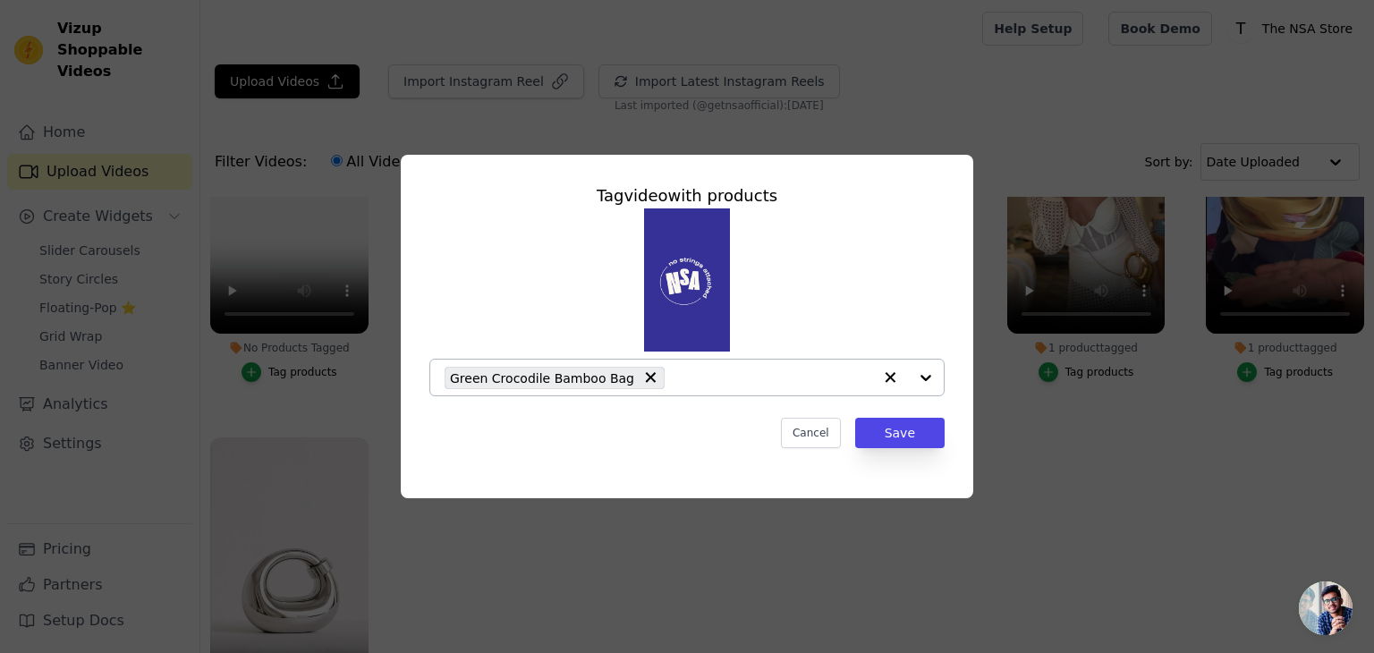
click at [677, 388] on div "Green Crocodile Bamboo Bag" at bounding box center [658, 378] width 428 height 36
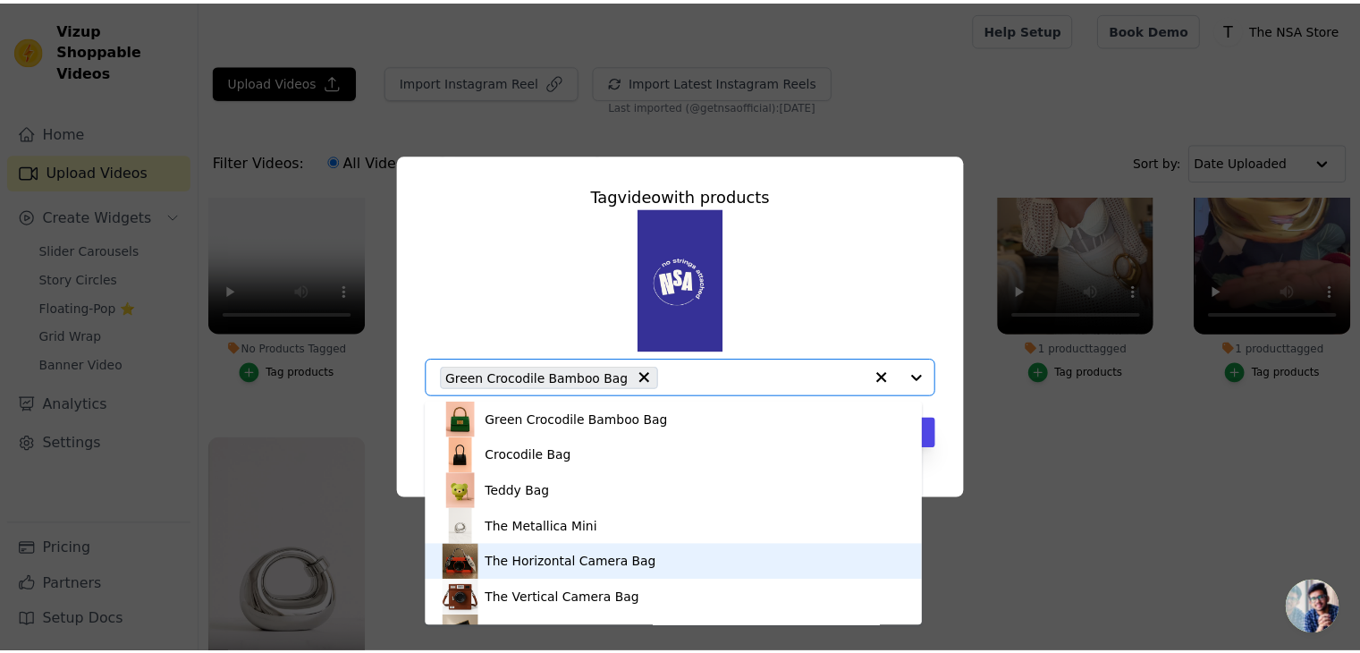
scroll to position [97, 0]
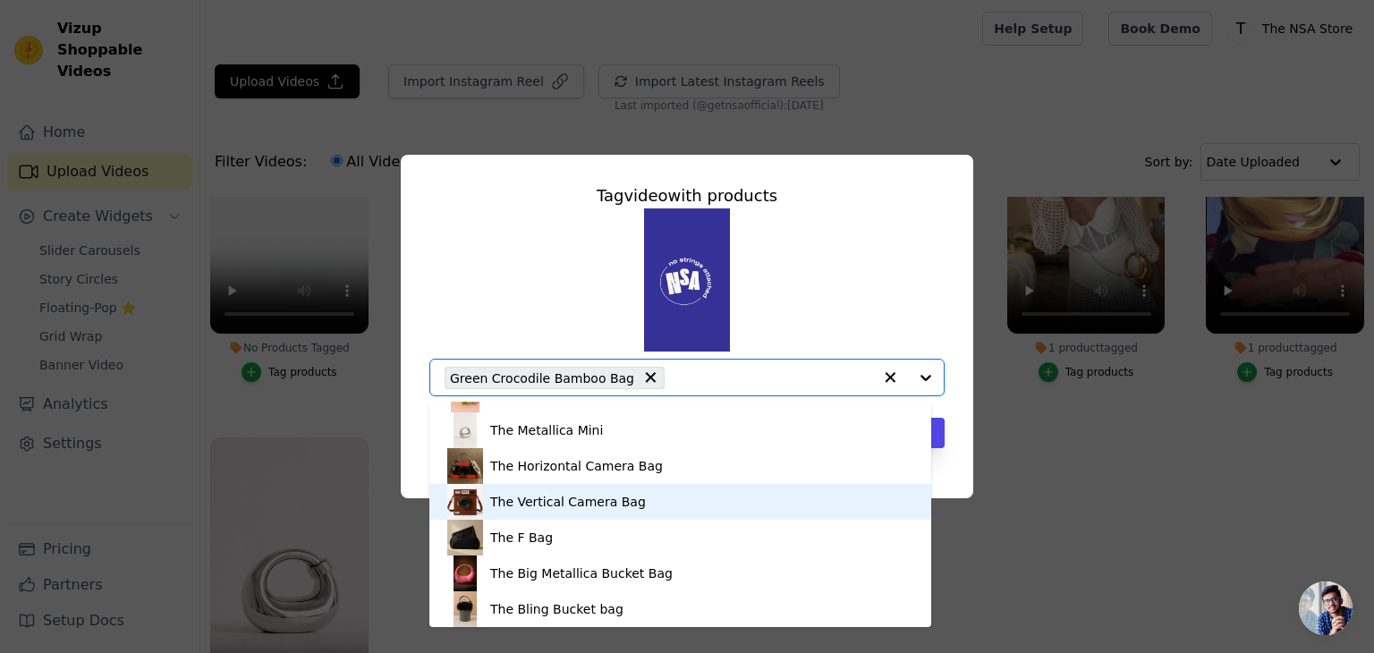
click at [600, 511] on div "The Vertical Camera Bag" at bounding box center [680, 502] width 466 height 36
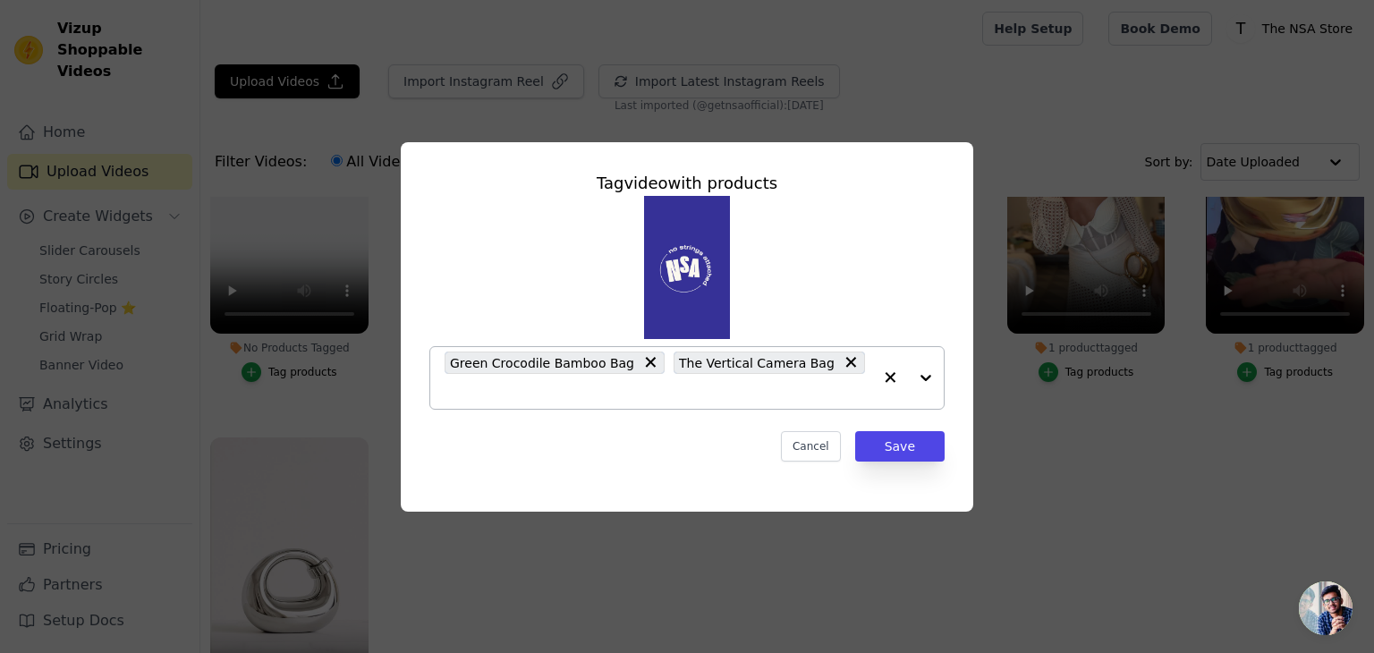
click at [641, 371] on icon at bounding box center [650, 362] width 18 height 18
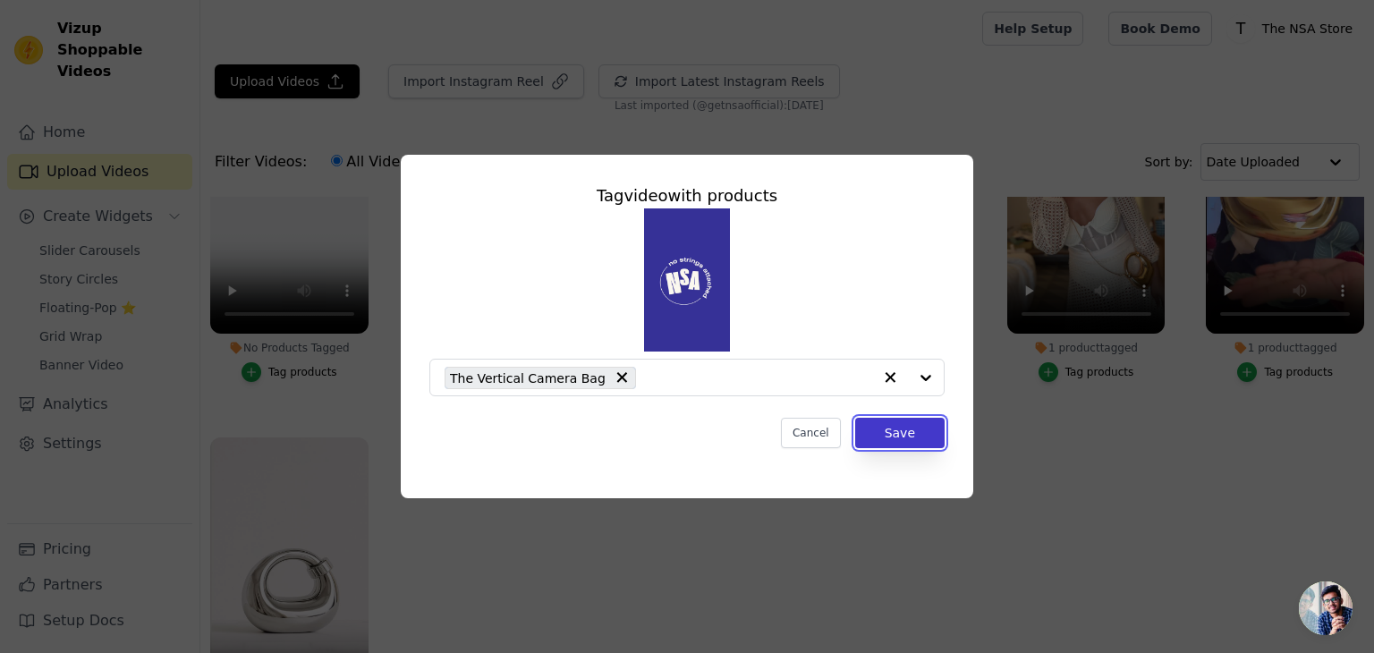
click at [876, 438] on button "Save" at bounding box center [899, 433] width 89 height 30
